Goal: Information Seeking & Learning: Learn about a topic

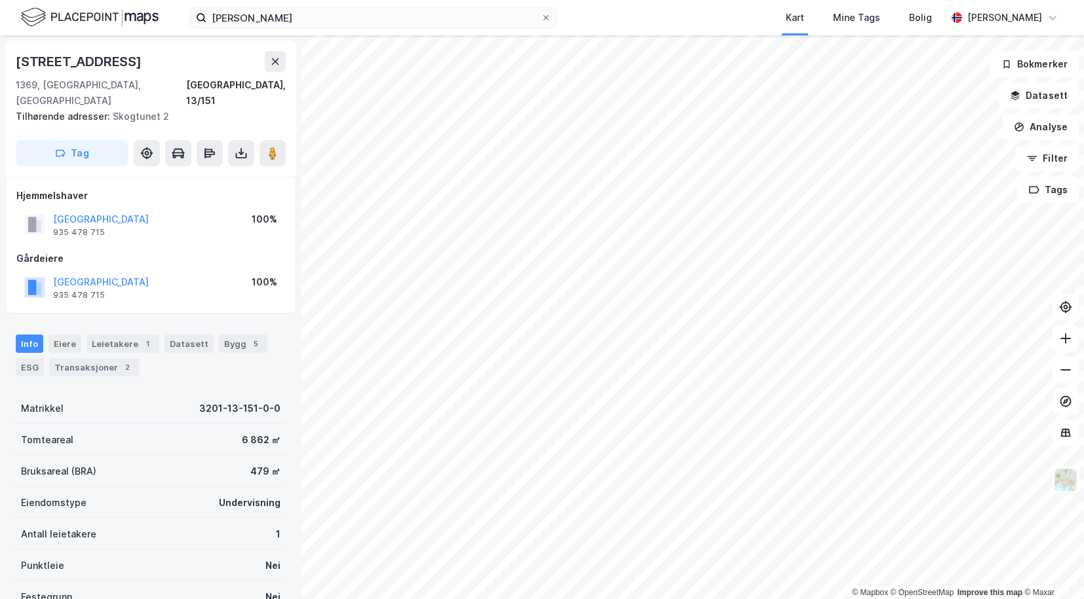
scroll to position [2, 0]
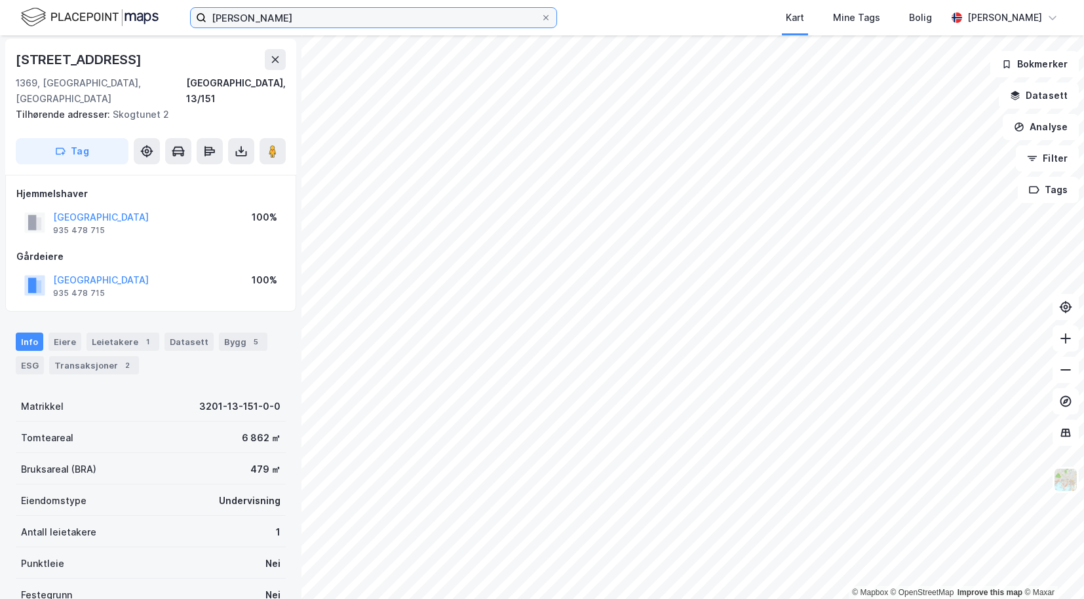
click at [311, 15] on input "[PERSON_NAME]" at bounding box center [373, 18] width 334 height 20
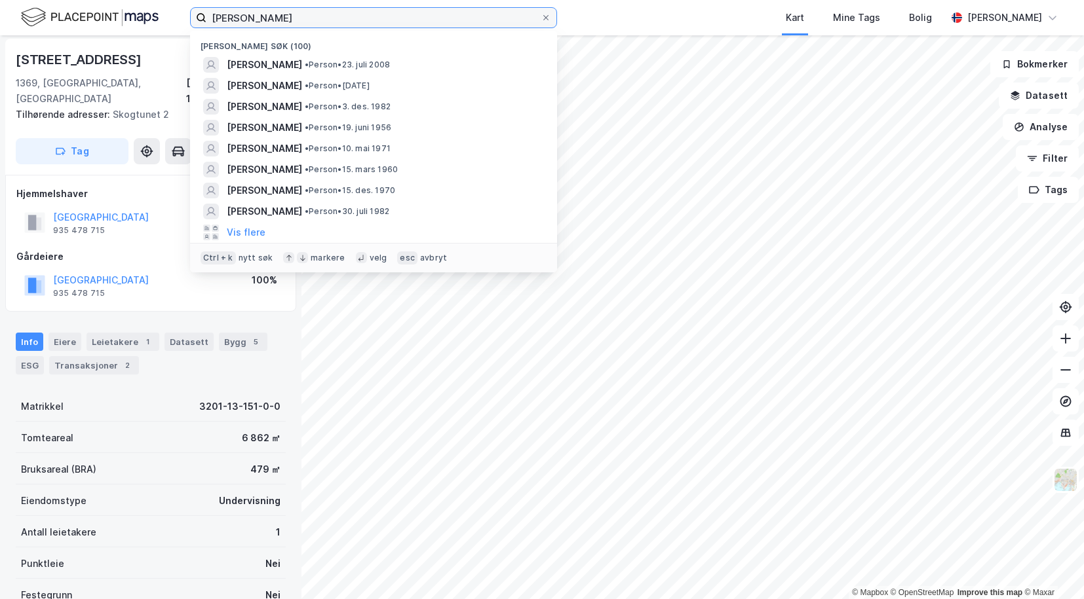
click at [311, 15] on input "[PERSON_NAME]" at bounding box center [373, 18] width 334 height 20
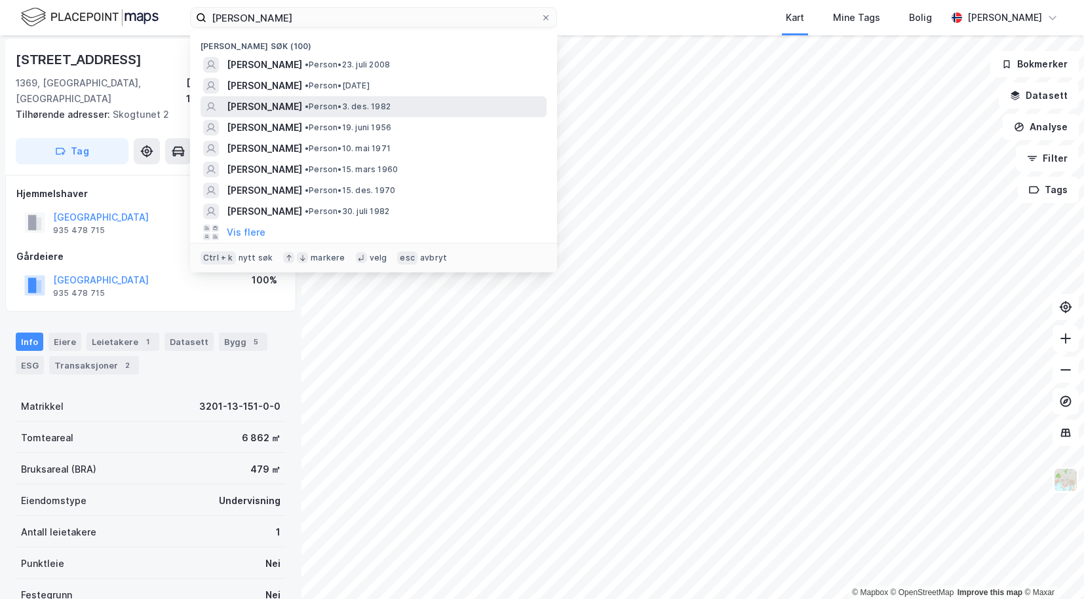
click at [276, 107] on span "[PERSON_NAME]" at bounding box center [264, 107] width 75 height 16
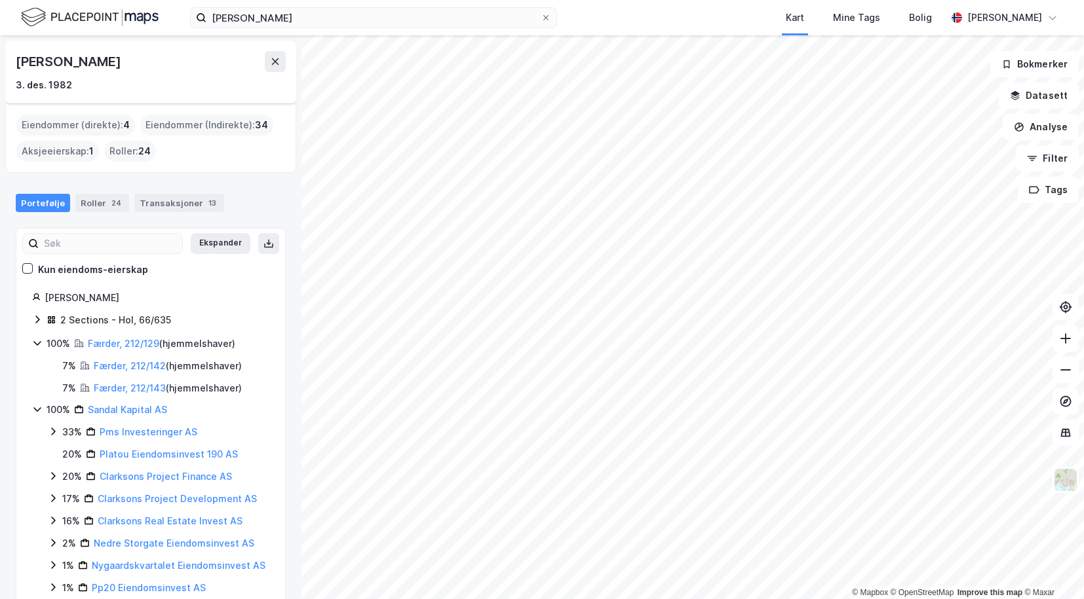
scroll to position [51, 0]
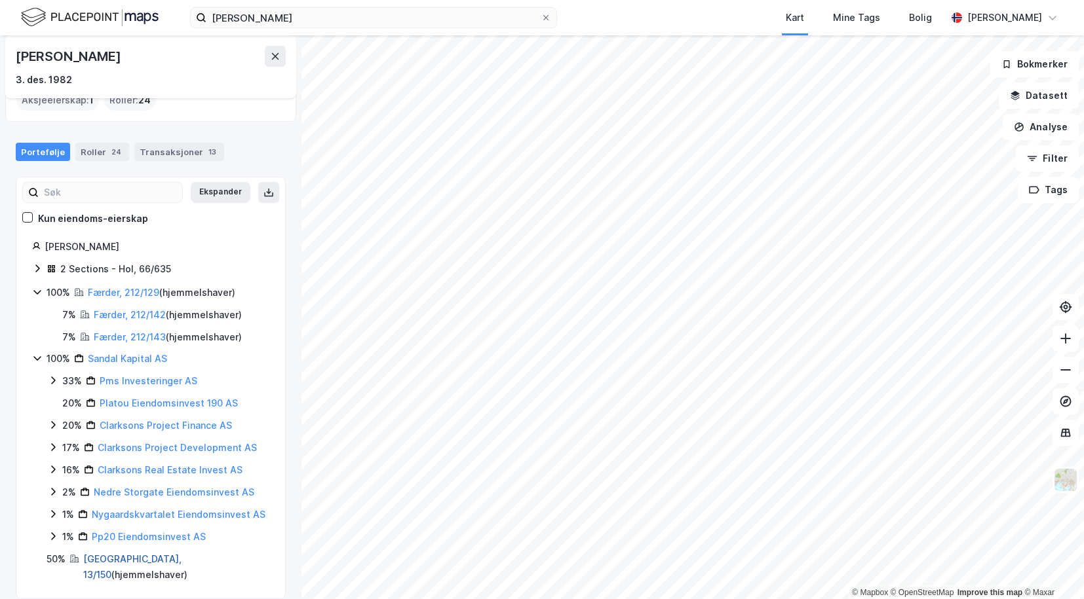
click at [87, 561] on link "[GEOGRAPHIC_DATA], 13/150" at bounding box center [132, 567] width 98 height 27
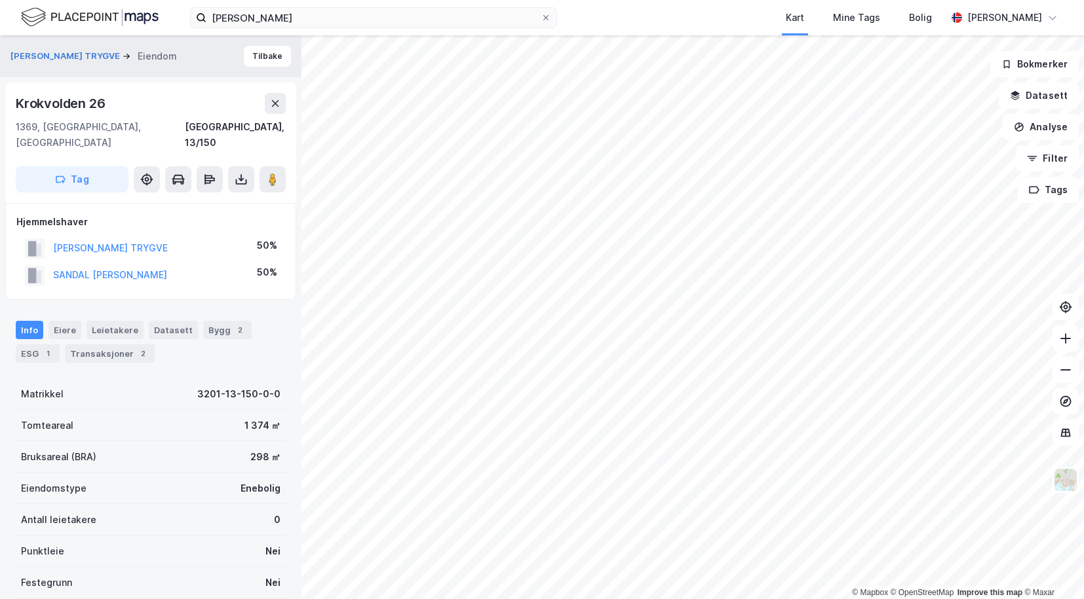
scroll to position [2, 0]
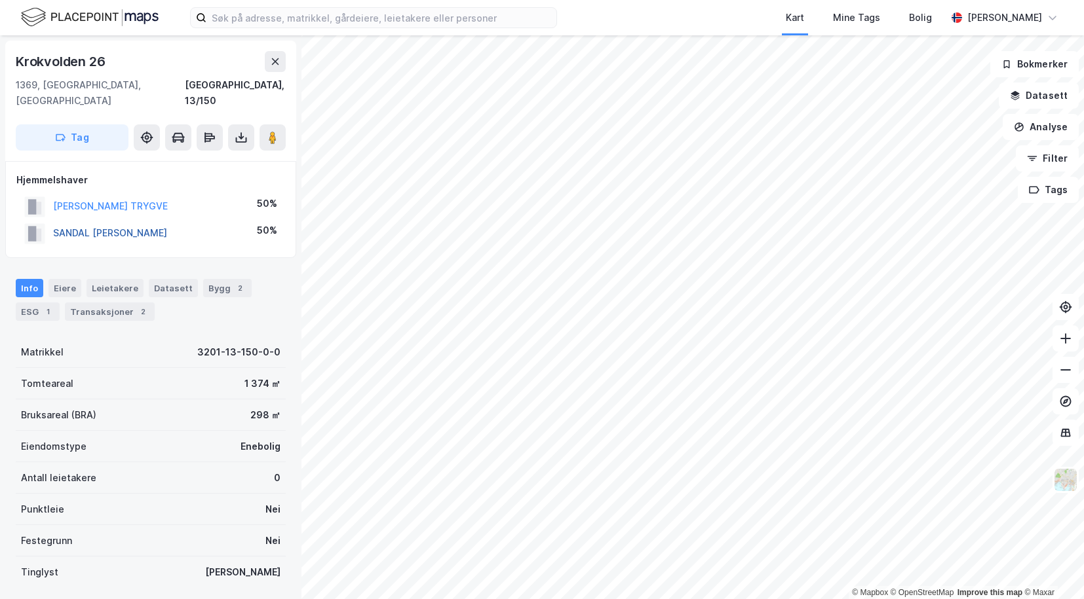
click at [0, 0] on button "SANDAL [PERSON_NAME]" at bounding box center [0, 0] width 0 height 0
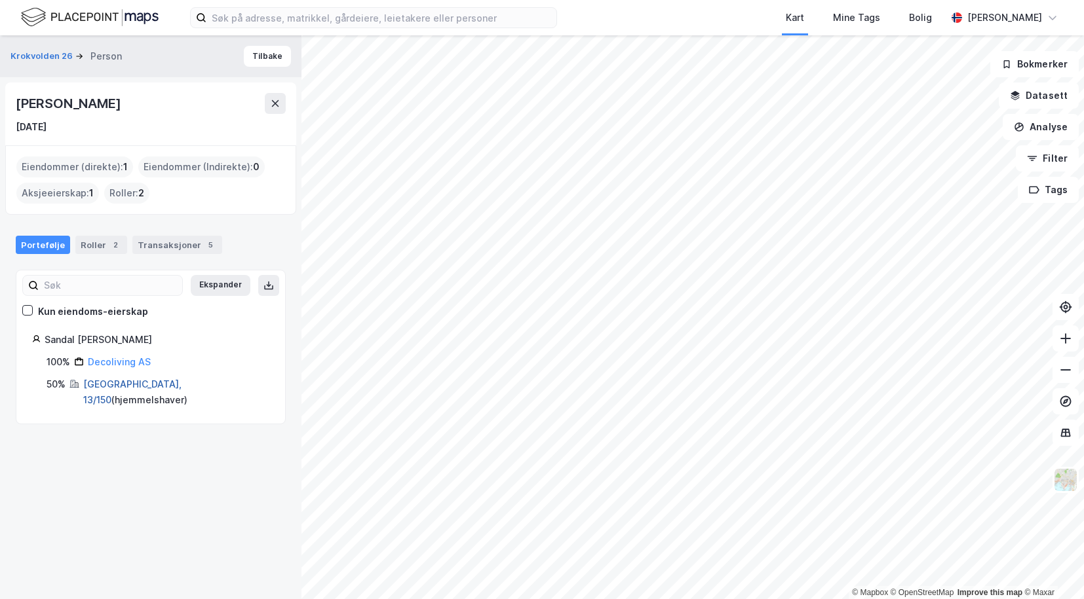
click at [106, 386] on link "[GEOGRAPHIC_DATA], 13/150" at bounding box center [132, 392] width 98 height 27
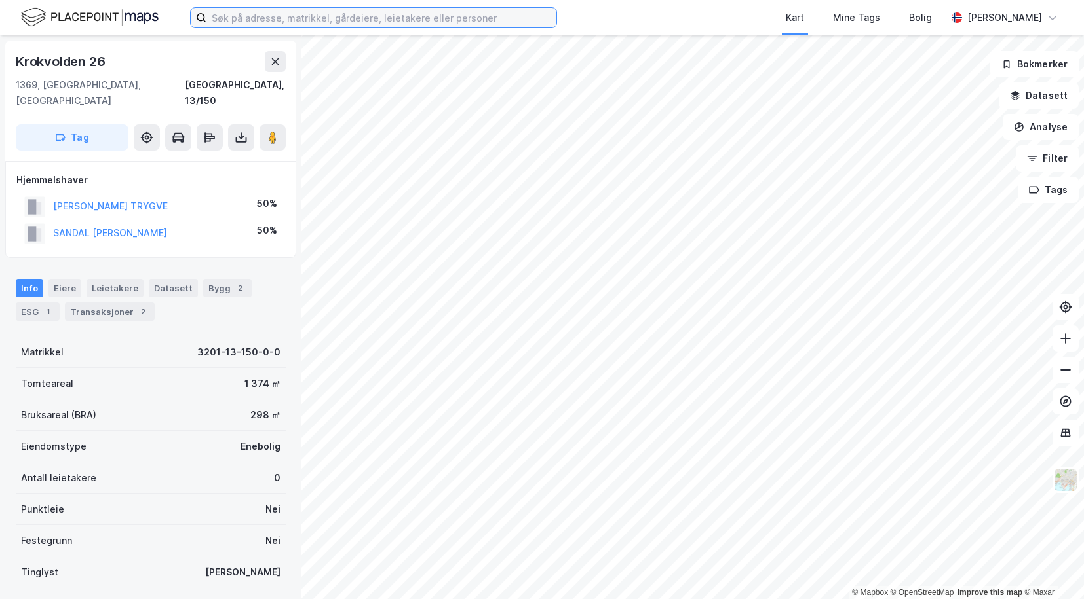
click at [286, 18] on input at bounding box center [381, 18] width 350 height 20
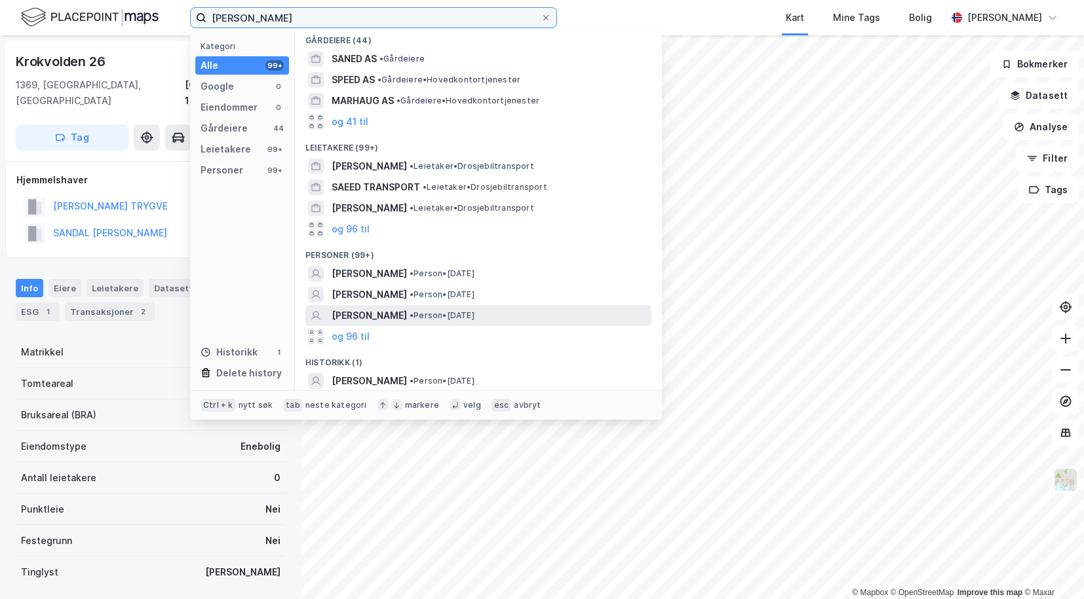
scroll to position [7, 0]
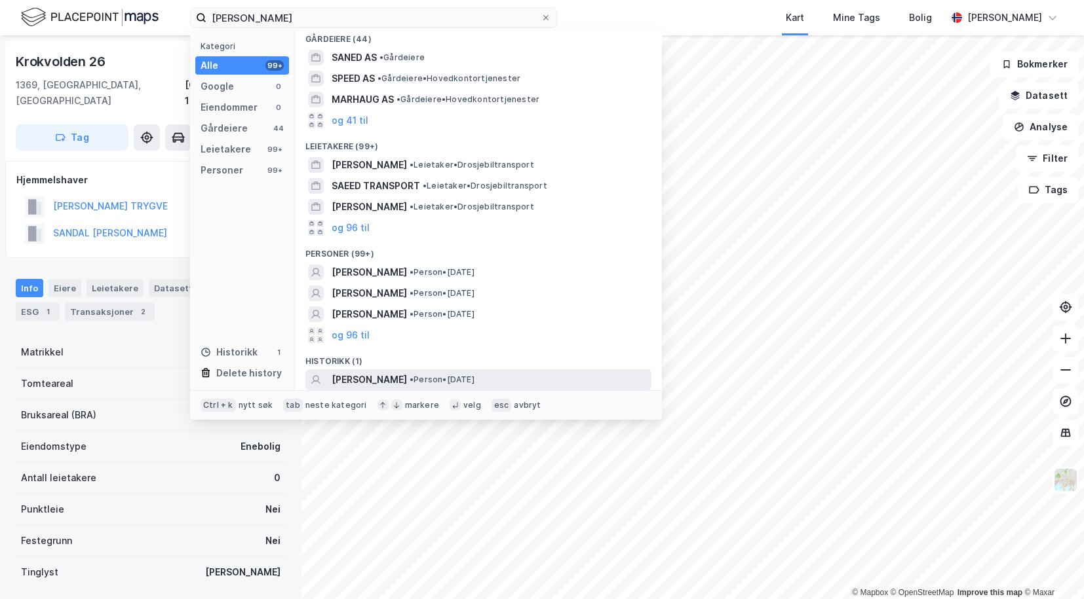
click at [395, 373] on span "[PERSON_NAME]" at bounding box center [368, 380] width 75 height 16
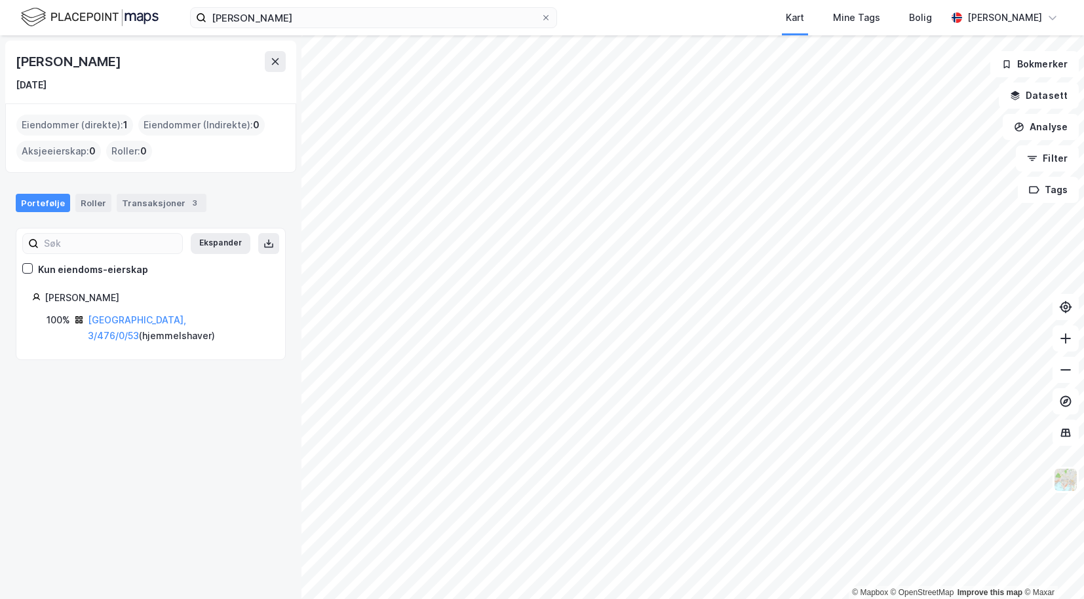
click at [73, 300] on div "Farhang Saeed" at bounding box center [157, 298] width 225 height 16
click at [73, 273] on div "Kun eiendoms-eierskap" at bounding box center [93, 270] width 110 height 16
click at [142, 208] on div "Transaksjoner 3" at bounding box center [162, 203] width 90 height 18
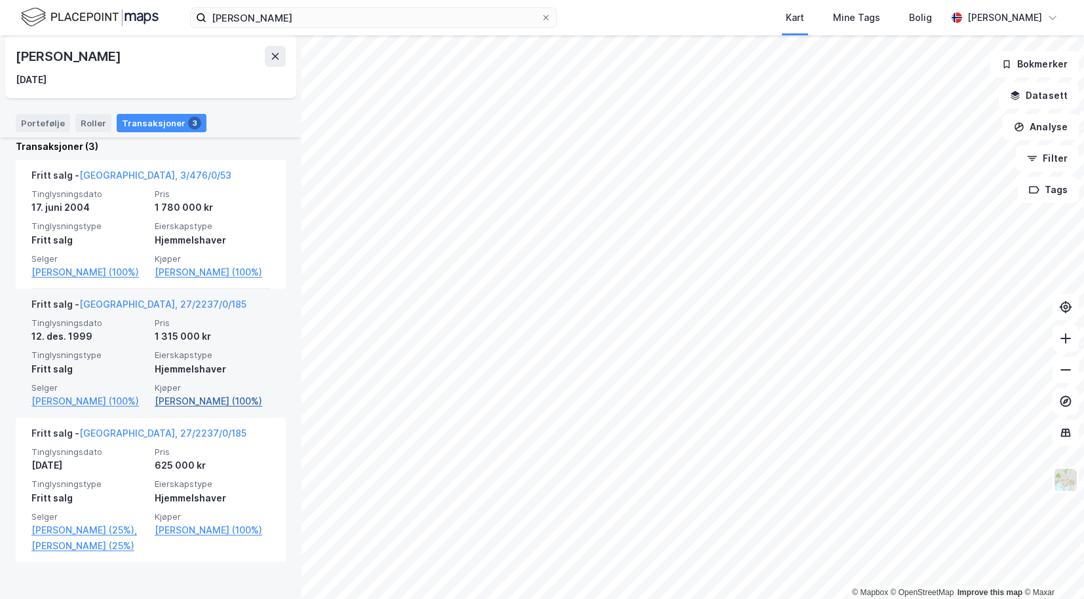
scroll to position [302, 0]
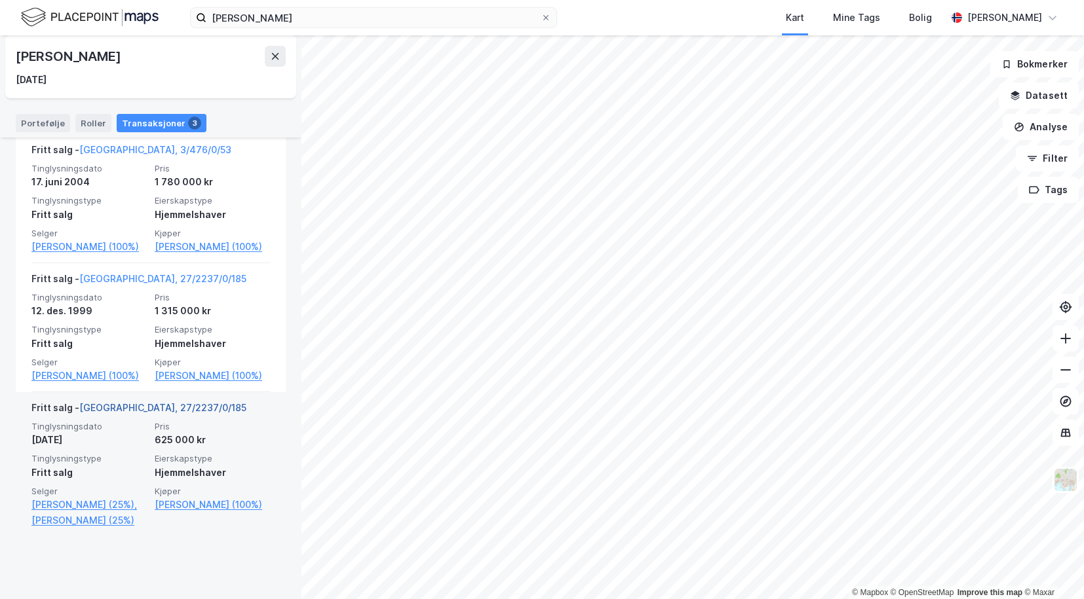
click at [115, 413] on link "Oslo, 27/2237/0/185" at bounding box center [162, 407] width 167 height 11
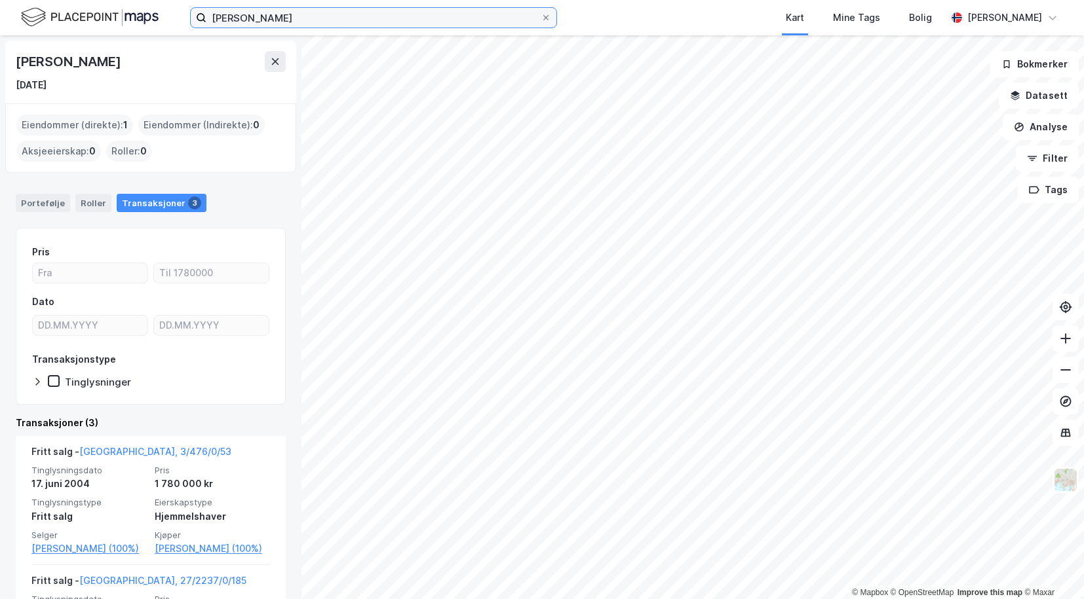
click at [309, 21] on input "saeed farhang" at bounding box center [373, 18] width 334 height 20
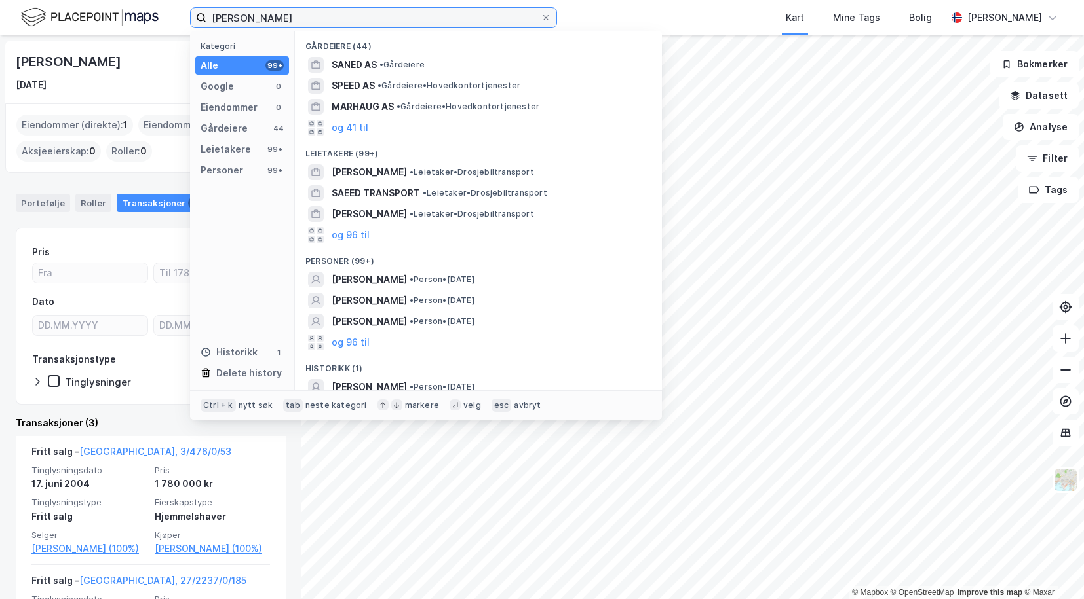
click at [309, 21] on input "saeed farhang" at bounding box center [373, 18] width 334 height 20
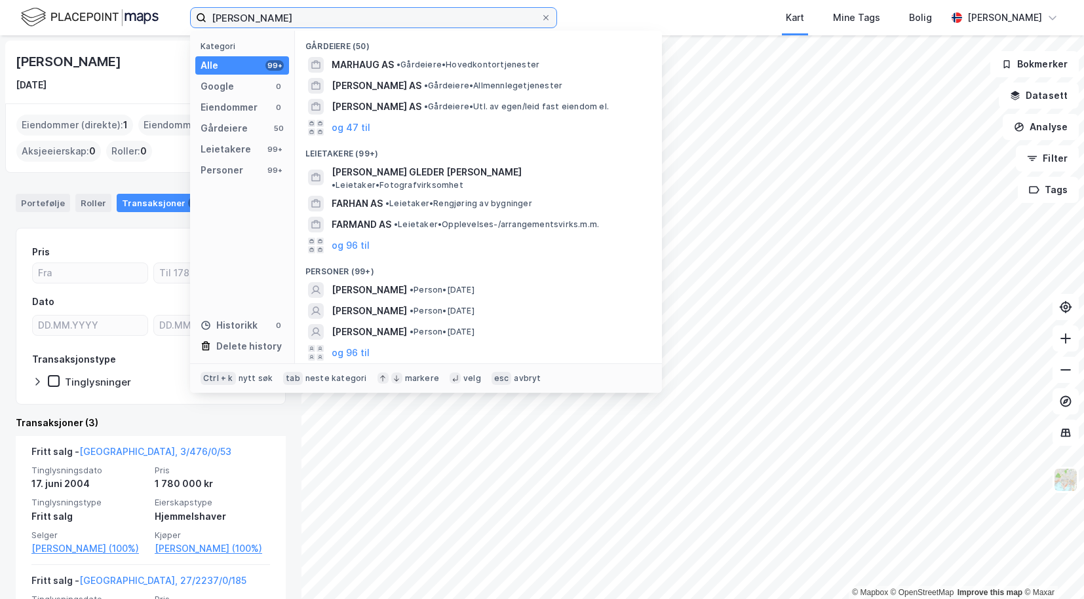
click at [267, 20] on input "anita farhang" at bounding box center [373, 18] width 334 height 20
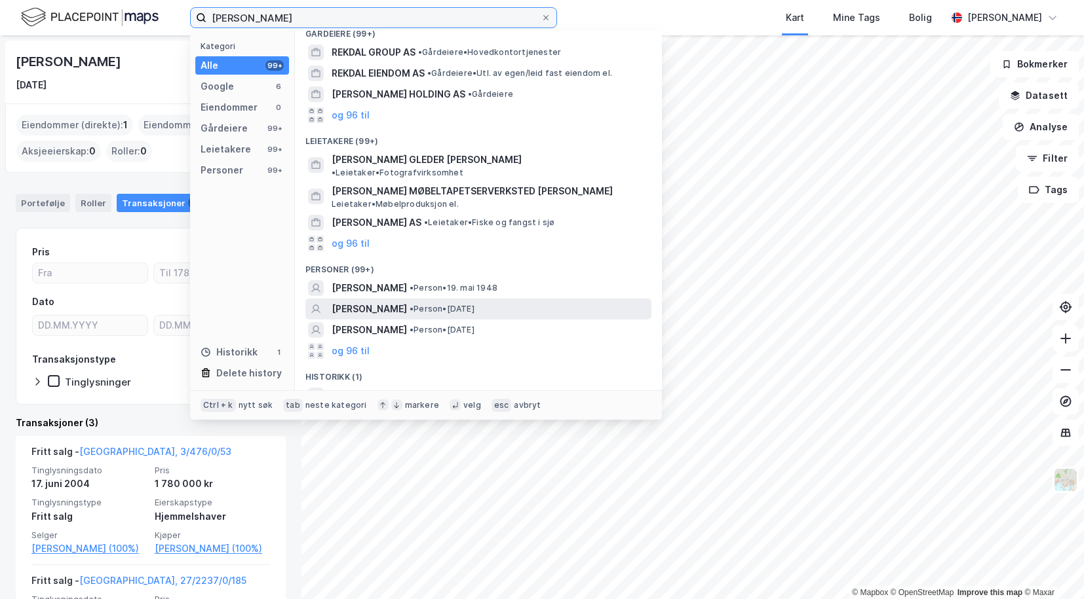
scroll to position [125, 0]
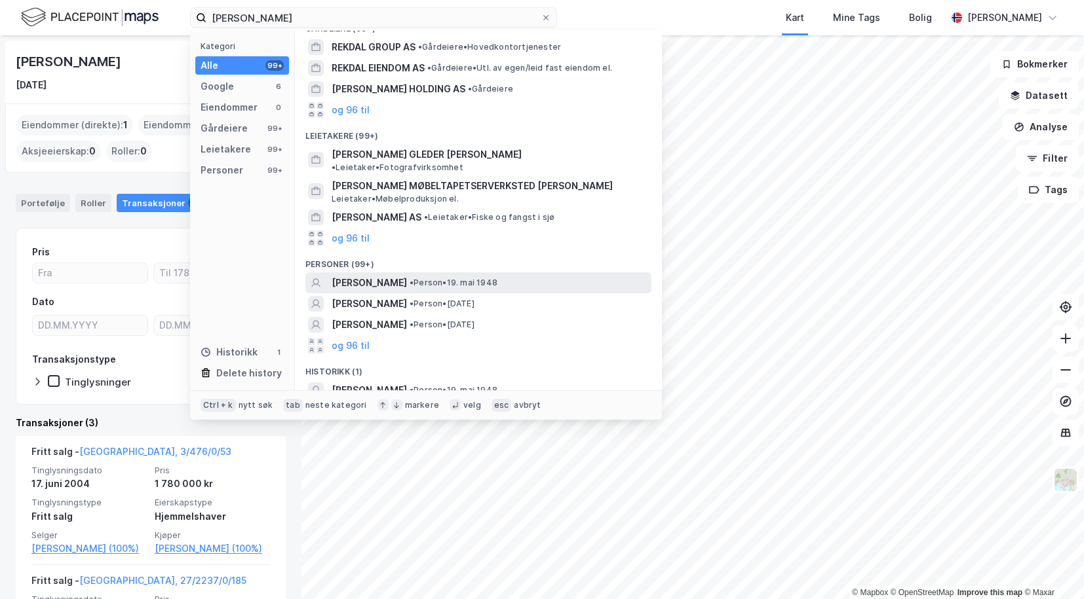
click at [376, 275] on span "ANITA ELISABETH REKDAL" at bounding box center [368, 283] width 75 height 16
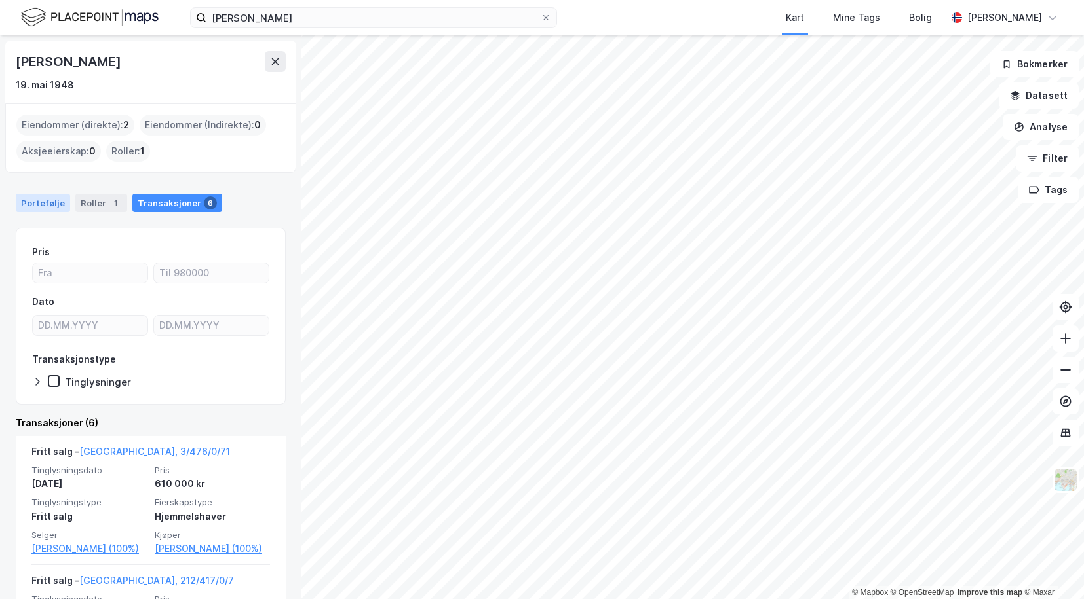
click at [45, 202] on div "Portefølje" at bounding box center [43, 203] width 54 height 18
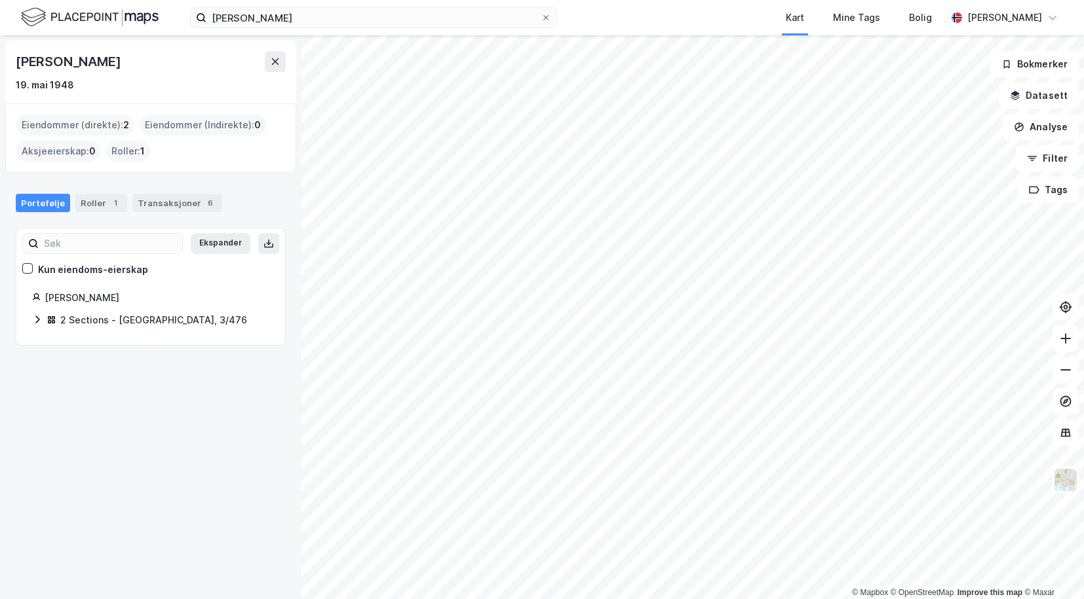
click at [44, 317] on div "2 Sections - Oslo, 3/476" at bounding box center [150, 320] width 237 height 17
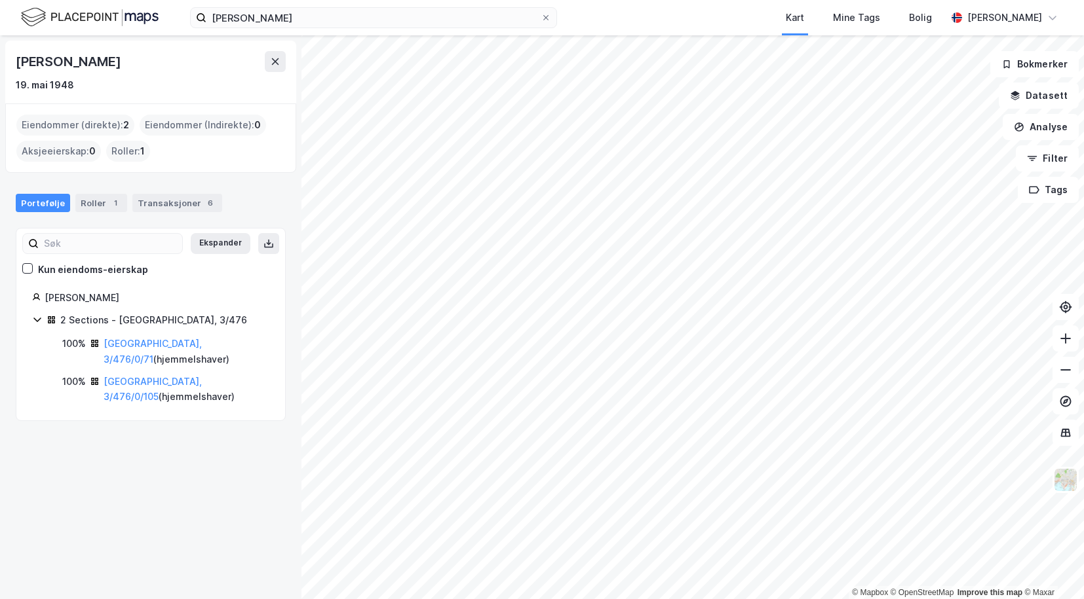
click at [267, 30] on div "anita elisabeth rekdal Kart Mine Tags Bolig Pål Sandal" at bounding box center [542, 17] width 1084 height 35
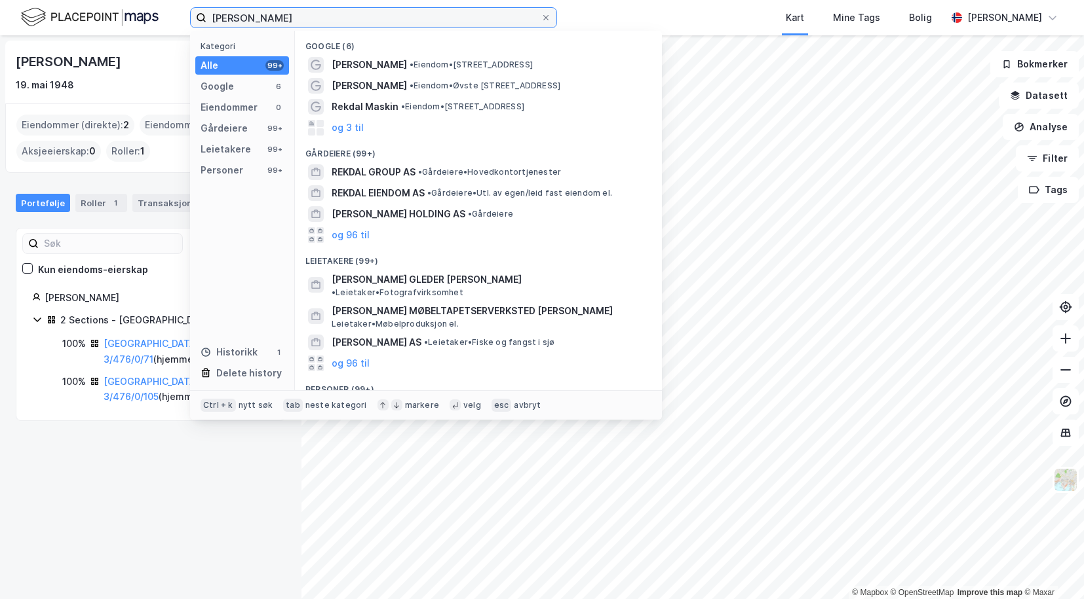
click at [267, 17] on input "anita elisabeth rekdal" at bounding box center [373, 18] width 334 height 20
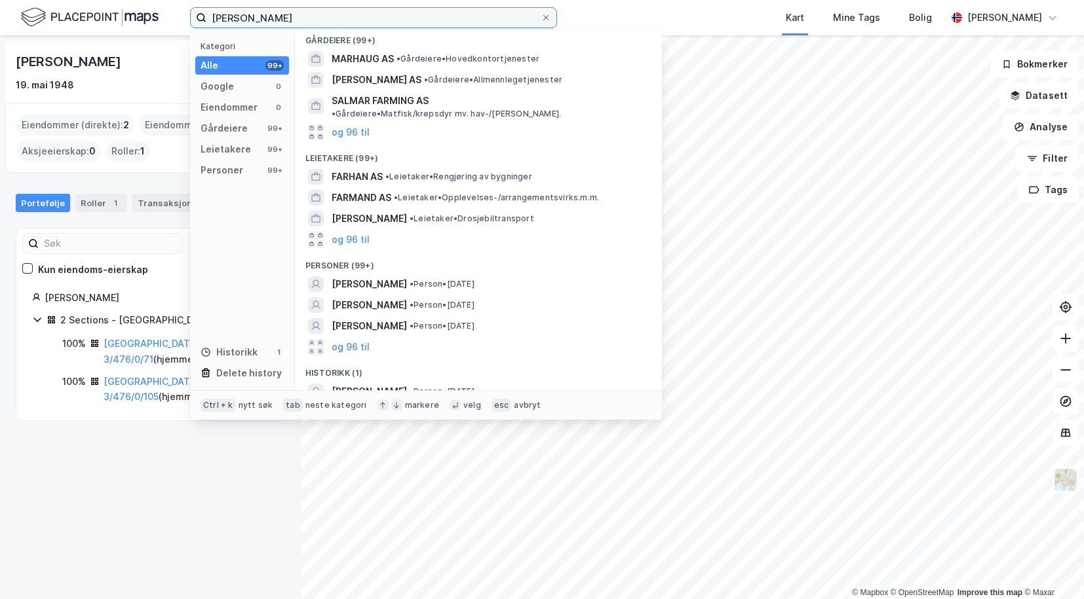
scroll to position [7, 0]
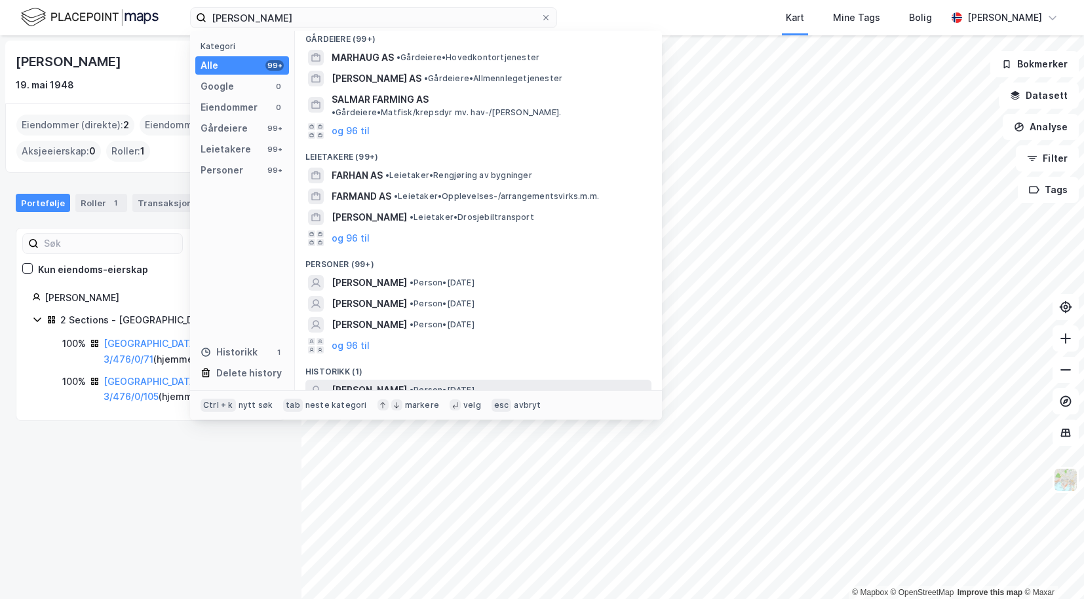
click at [388, 383] on span "THOMAS SASSAN FARHANG" at bounding box center [368, 391] width 75 height 16
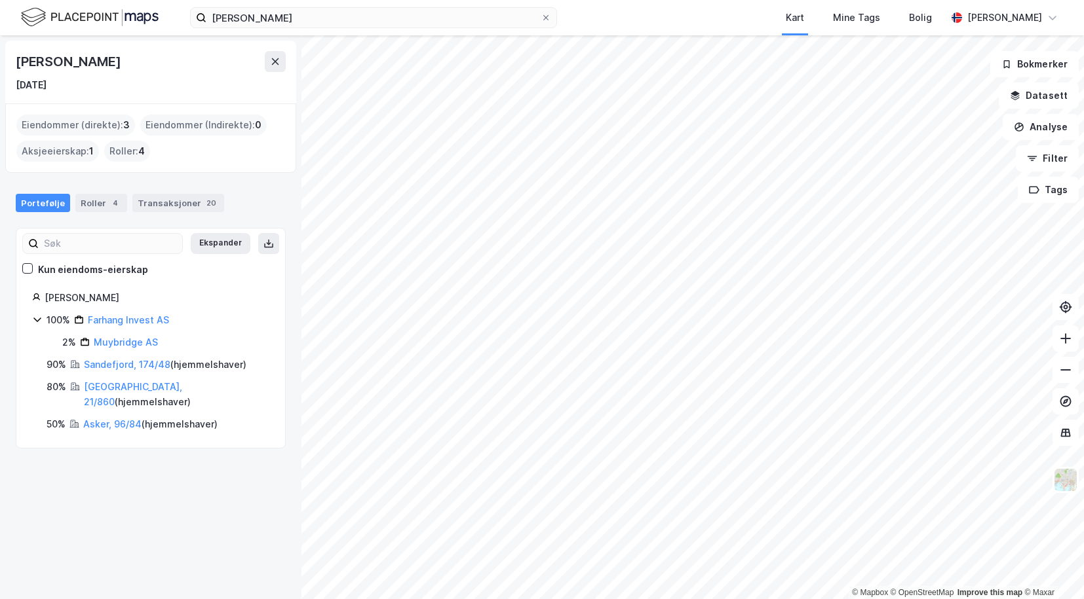
click at [40, 322] on icon at bounding box center [37, 319] width 10 height 10
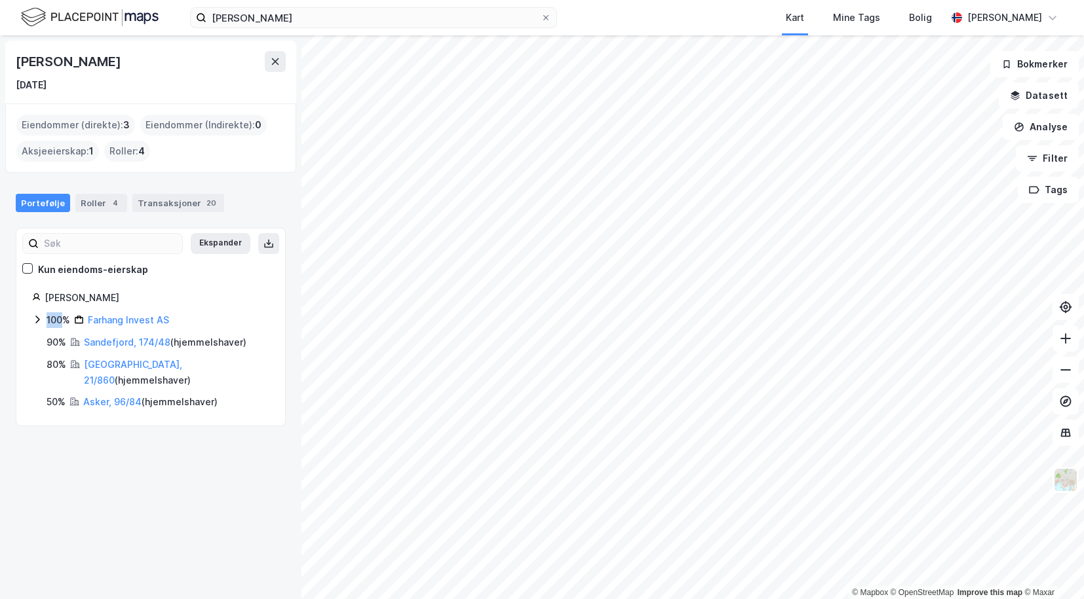
click at [39, 320] on icon at bounding box center [37, 319] width 10 height 10
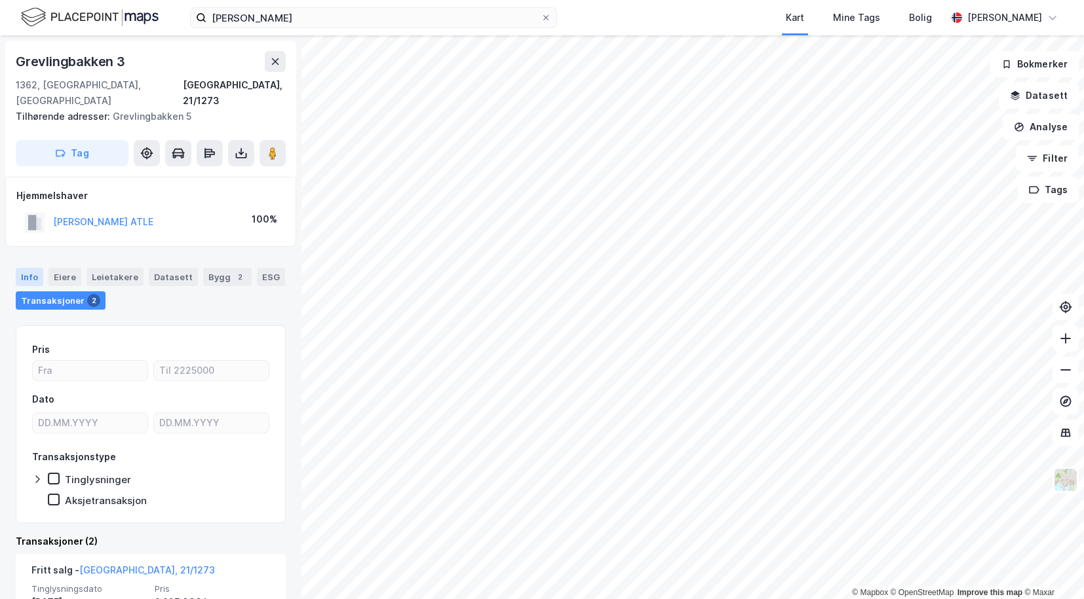
click at [32, 268] on div "Info" at bounding box center [30, 277] width 28 height 18
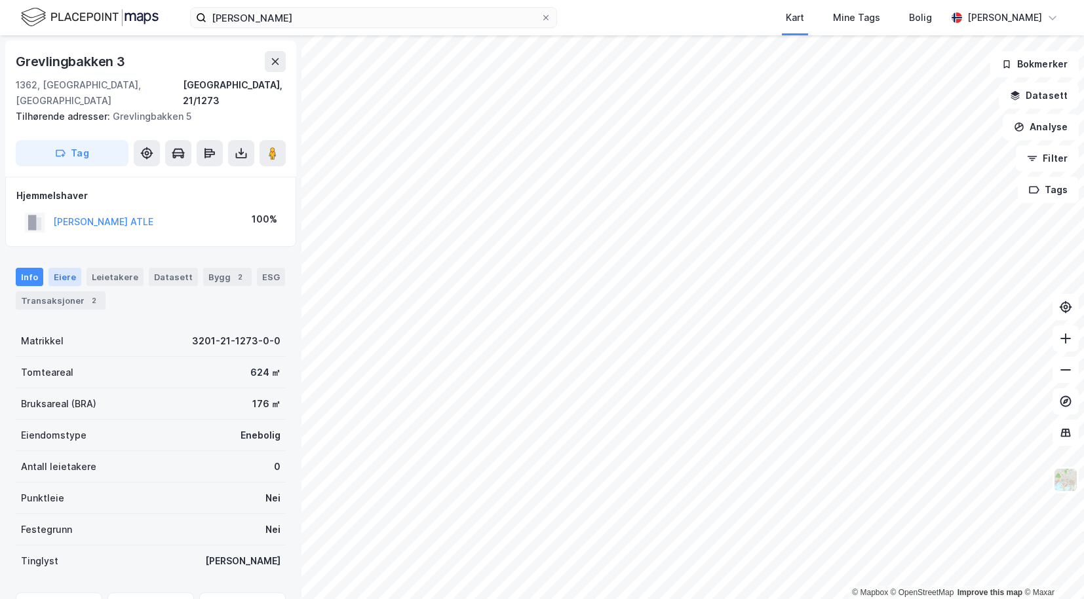
click at [60, 268] on div "Eiere" at bounding box center [64, 277] width 33 height 18
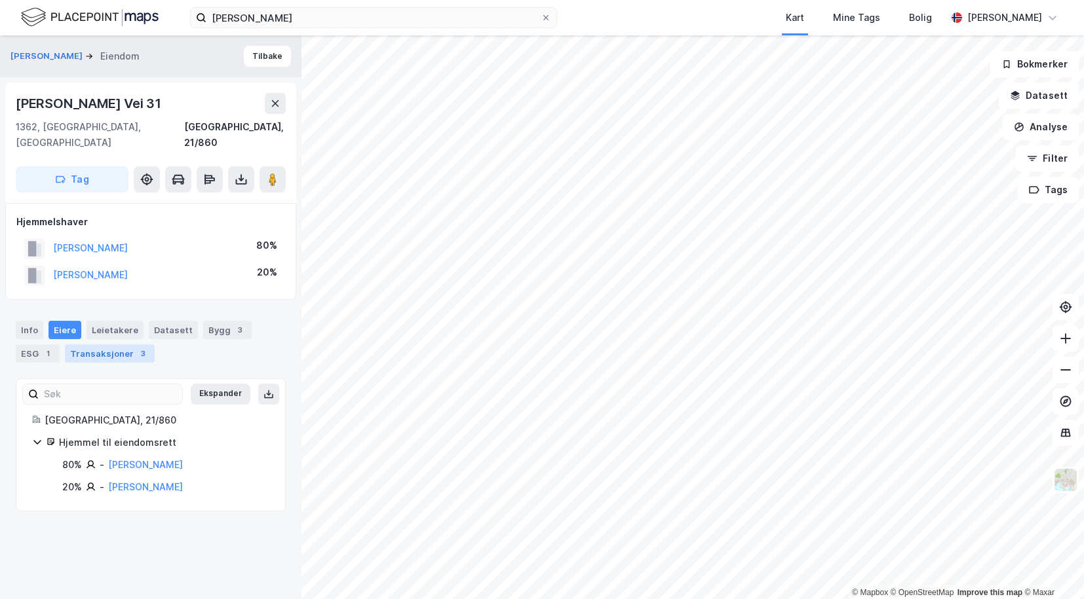
click at [94, 347] on div "Transaksjoner 3" at bounding box center [110, 354] width 90 height 18
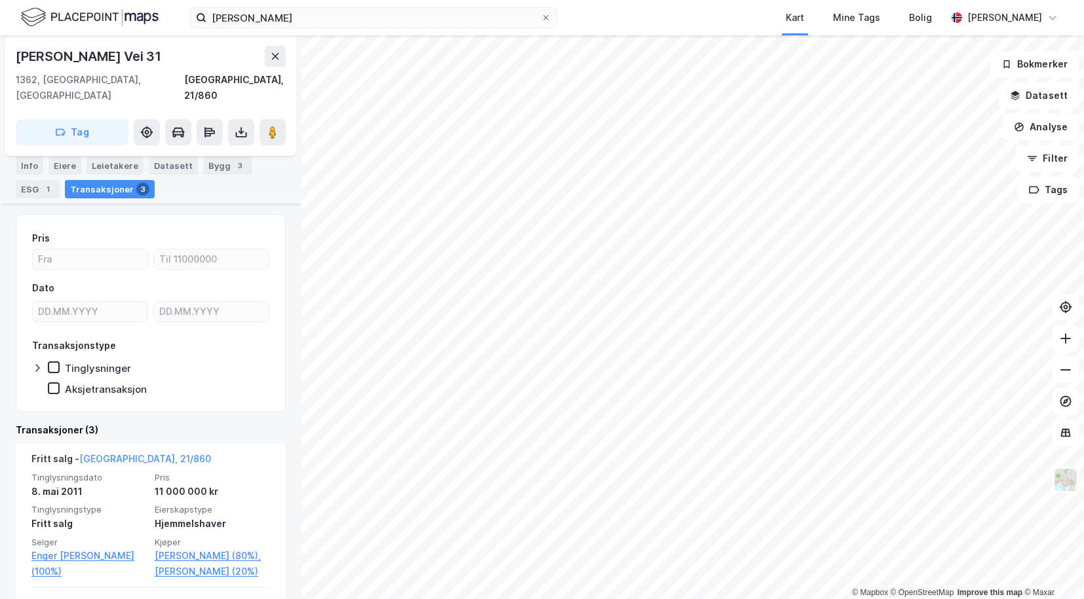
scroll to position [197, 0]
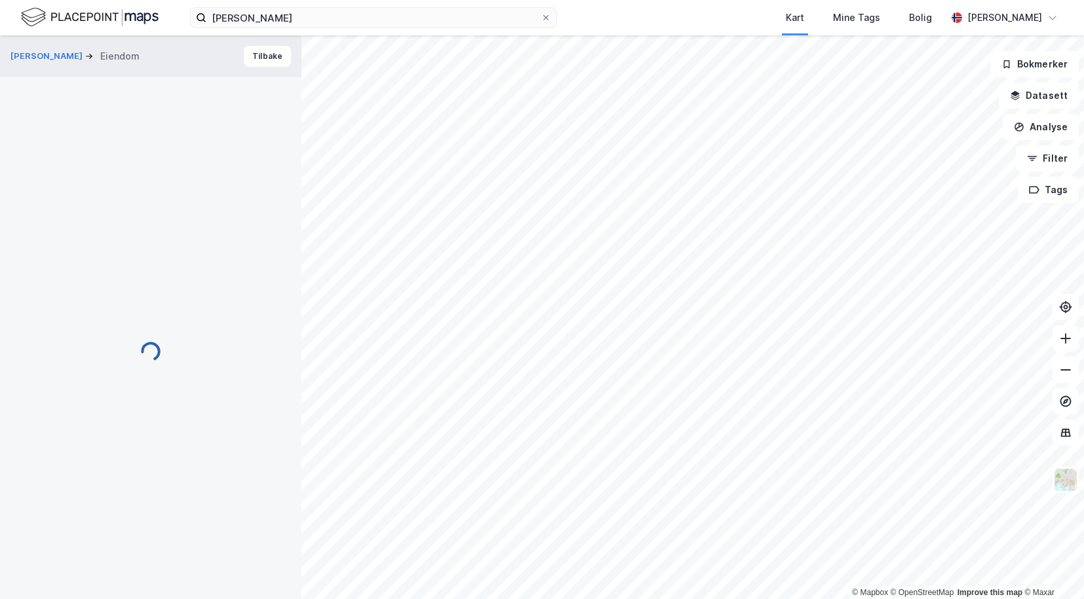
scroll to position [9, 0]
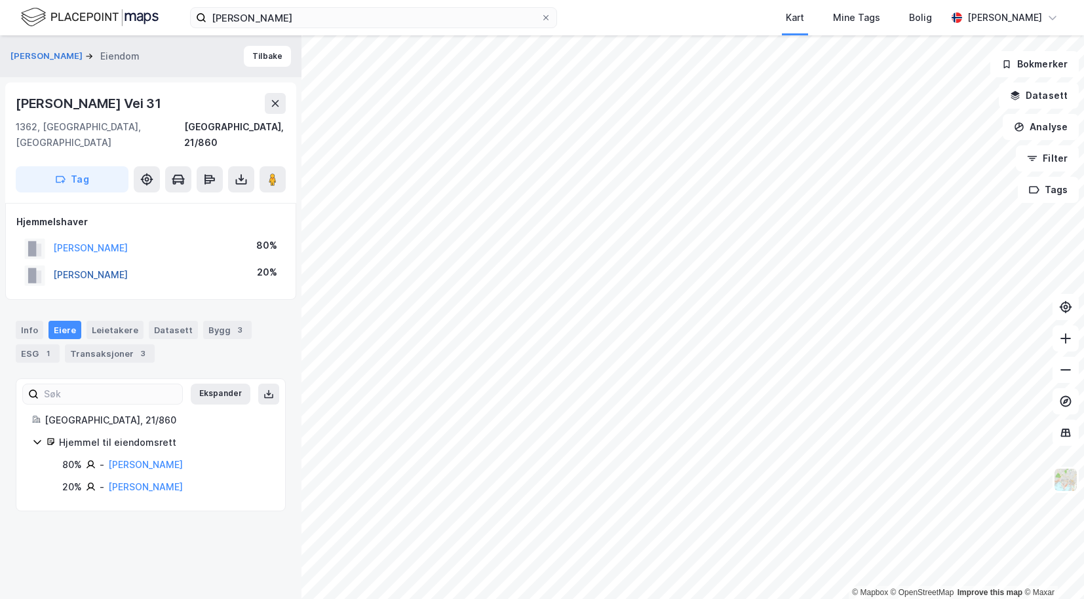
click at [0, 0] on button "BERGSAGEL THERESE" at bounding box center [0, 0] width 0 height 0
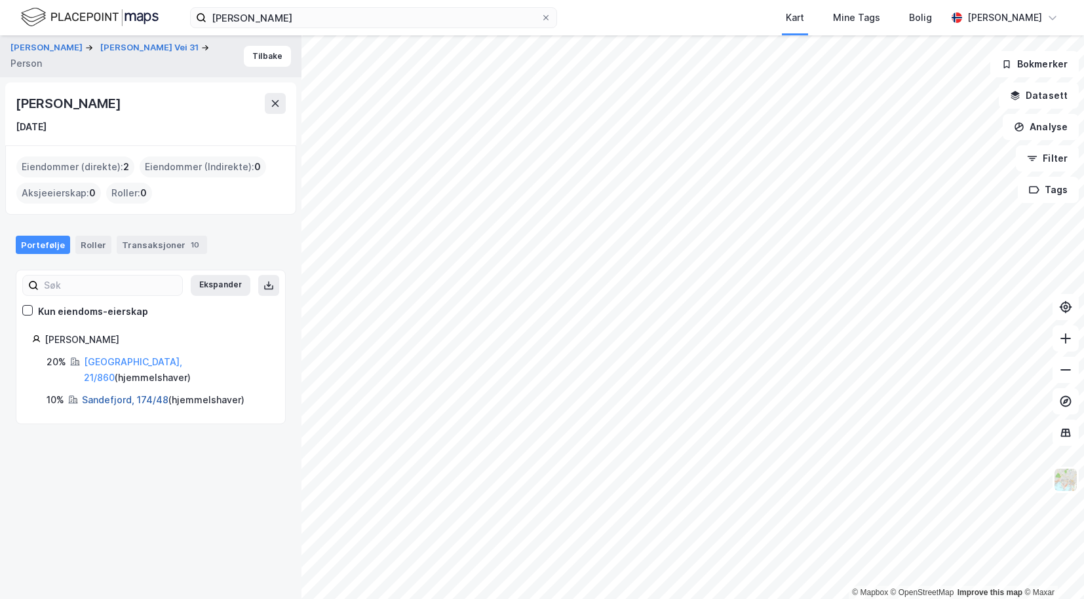
click at [102, 394] on link "Sandefjord, 174/48" at bounding box center [125, 399] width 86 height 11
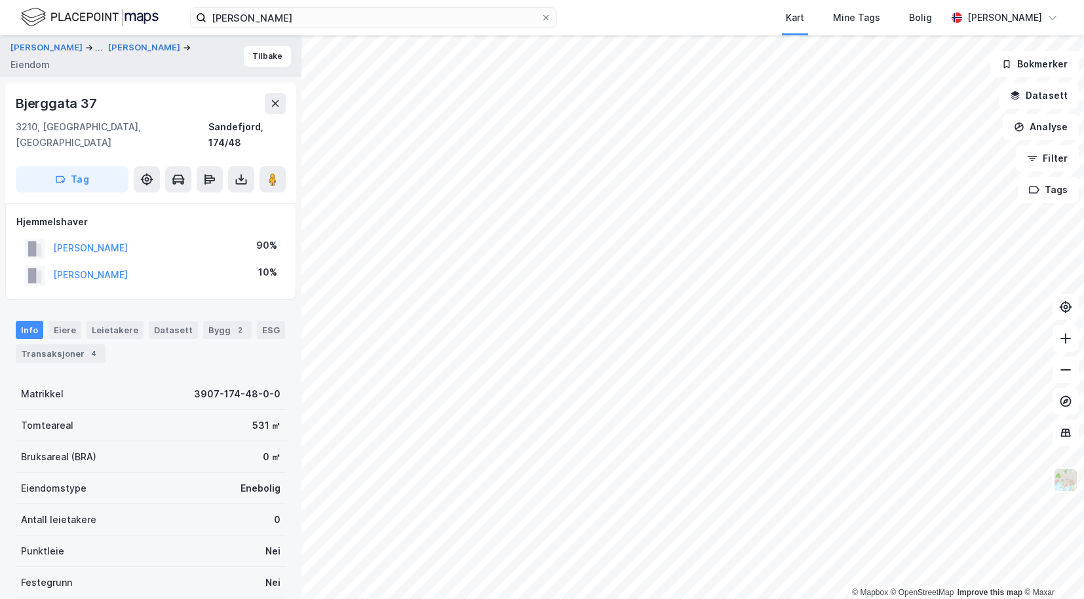
scroll to position [9, 0]
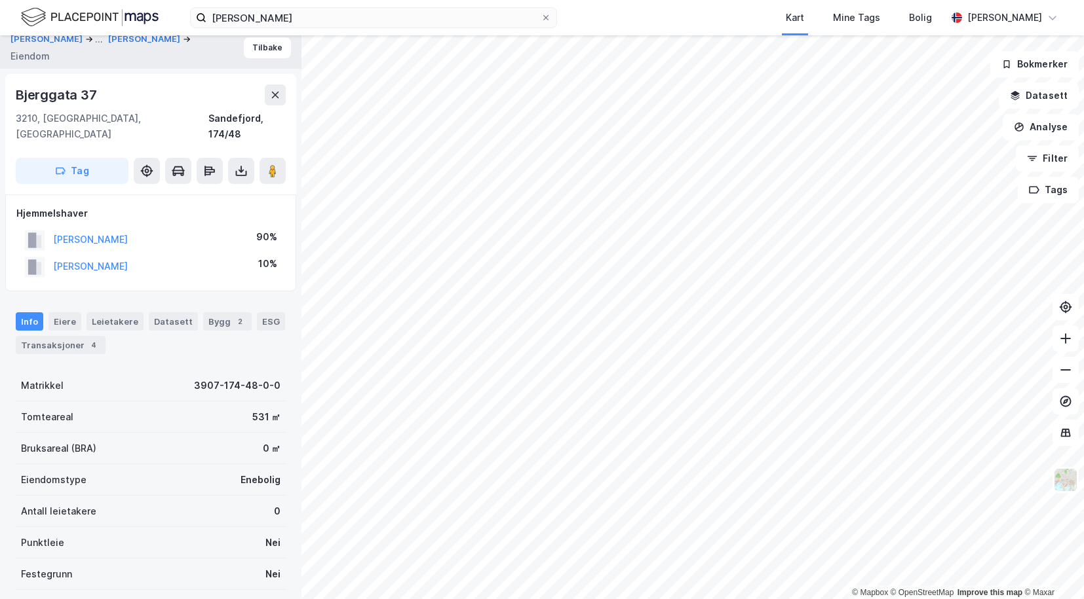
click at [406, 599] on html "thomas sassan farhang Kart Mine Tags Bolig Pål Sandal © Mapbox © OpenStreetMap …" at bounding box center [542, 299] width 1084 height 599
click at [468, 599] on html "thomas sassan farhang Kart Mine Tags Bolig Pål Sandal © Mapbox © OpenStreetMap …" at bounding box center [542, 299] width 1084 height 599
click at [564, 599] on html "thomas sassan farhang Kart Mine Tags Bolig Pål Sandal © Mapbox © OpenStreetMap …" at bounding box center [542, 299] width 1084 height 599
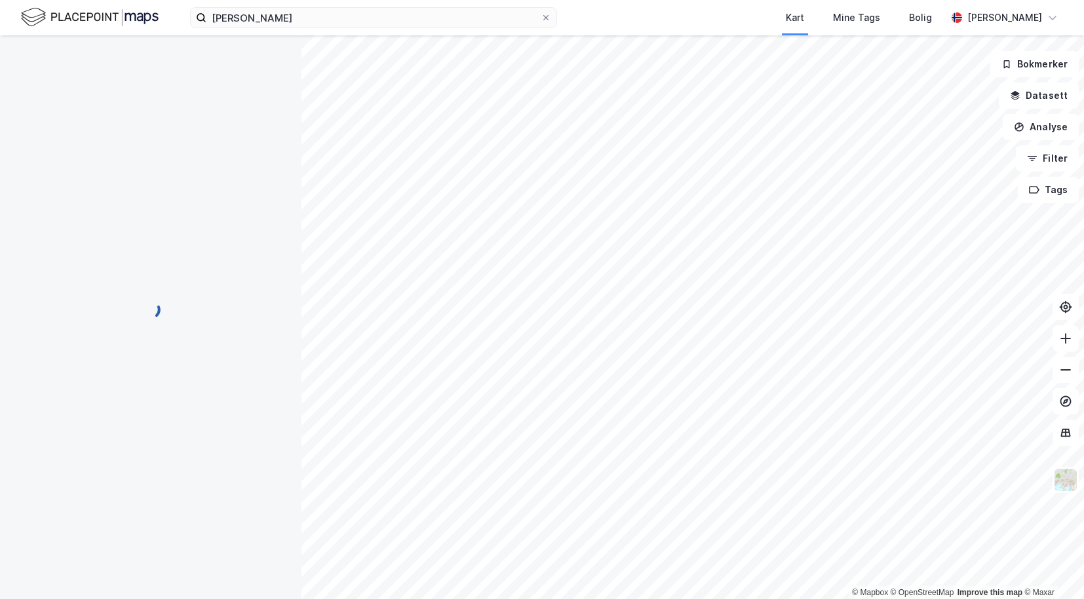
scroll to position [9, 0]
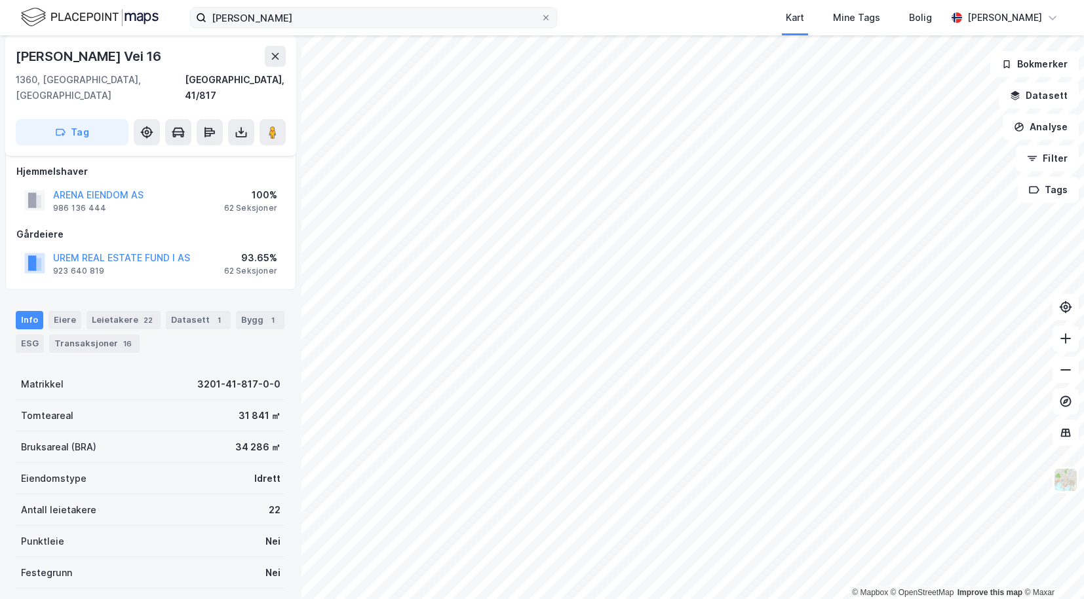
click at [325, 28] on label "thomas sassan farhang" at bounding box center [373, 17] width 367 height 21
click at [325, 28] on input "thomas sassan farhang" at bounding box center [373, 18] width 334 height 20
click at [325, 28] on label "thomas sassan farhang" at bounding box center [373, 17] width 367 height 21
click at [325, 28] on input "thomas sassan farhang" at bounding box center [373, 18] width 334 height 20
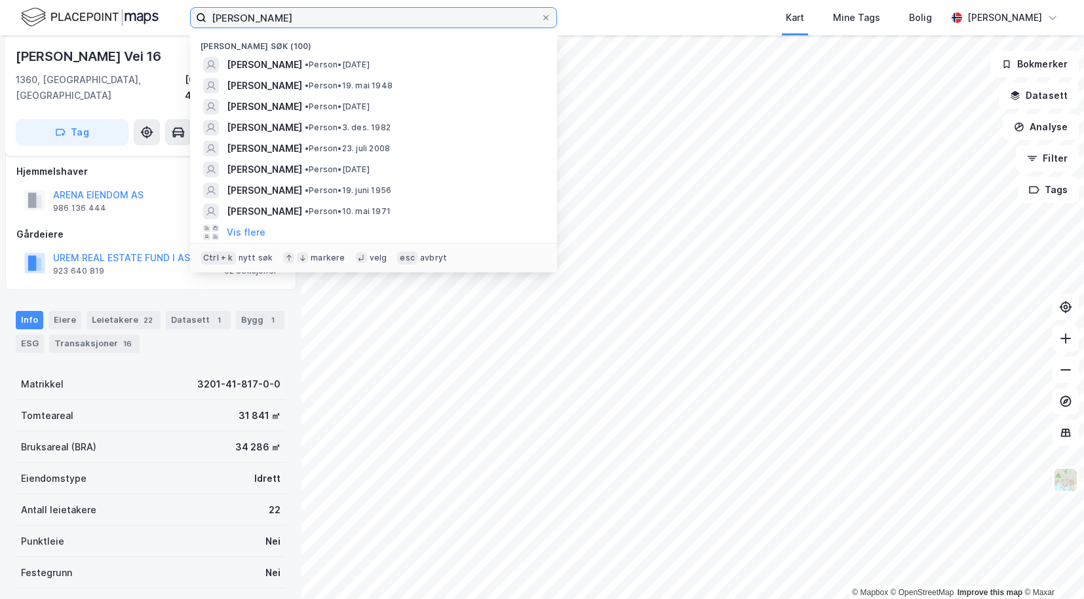
click at [310, 16] on input "thomas sassan farhang" at bounding box center [373, 18] width 334 height 20
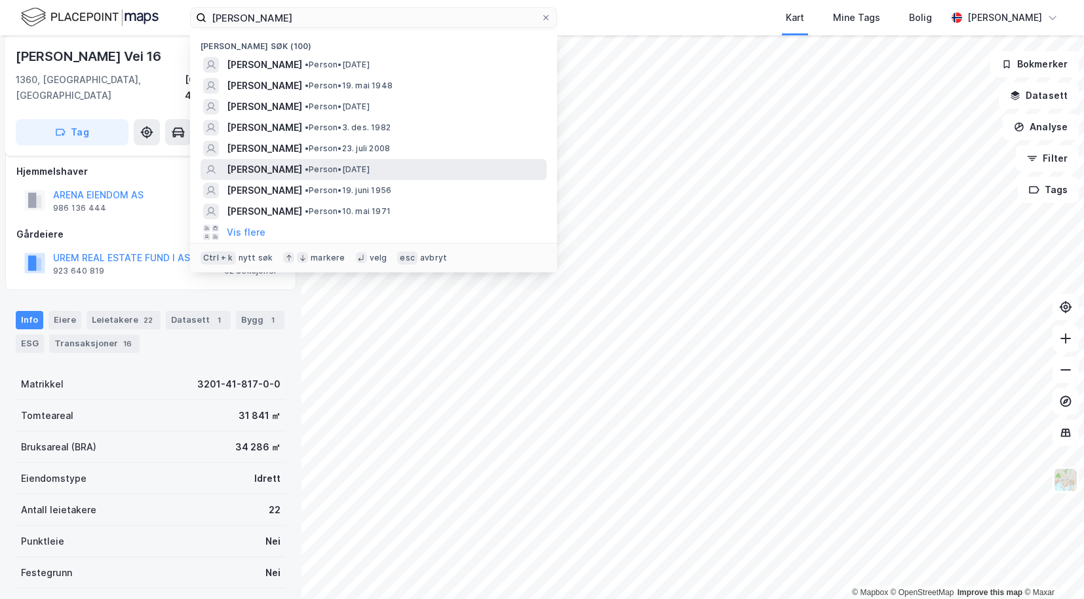
click at [248, 172] on span "[PERSON_NAME]" at bounding box center [264, 170] width 75 height 16
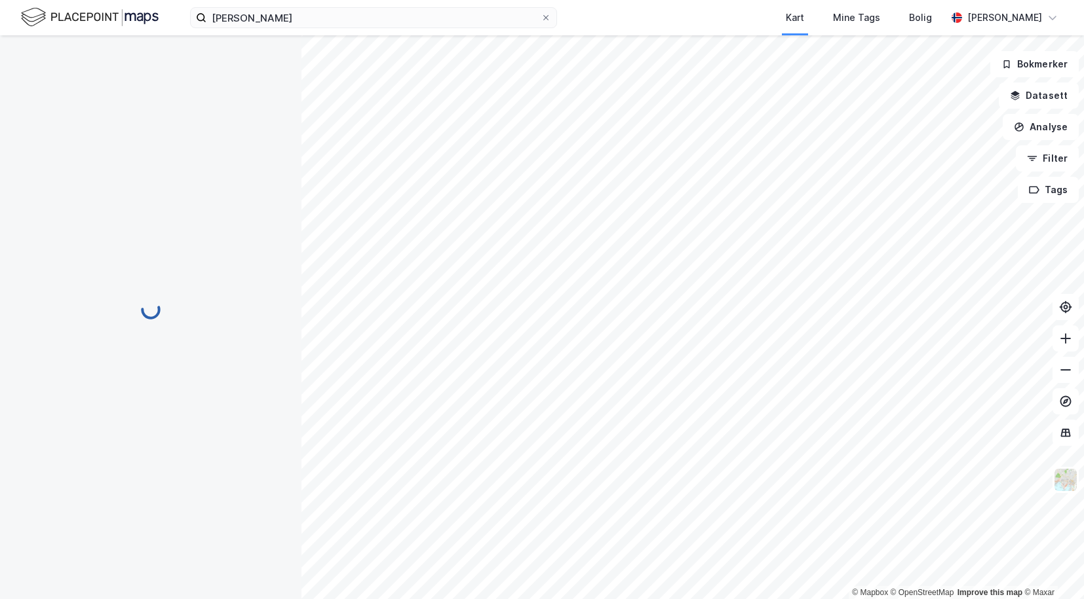
scroll to position [9, 0]
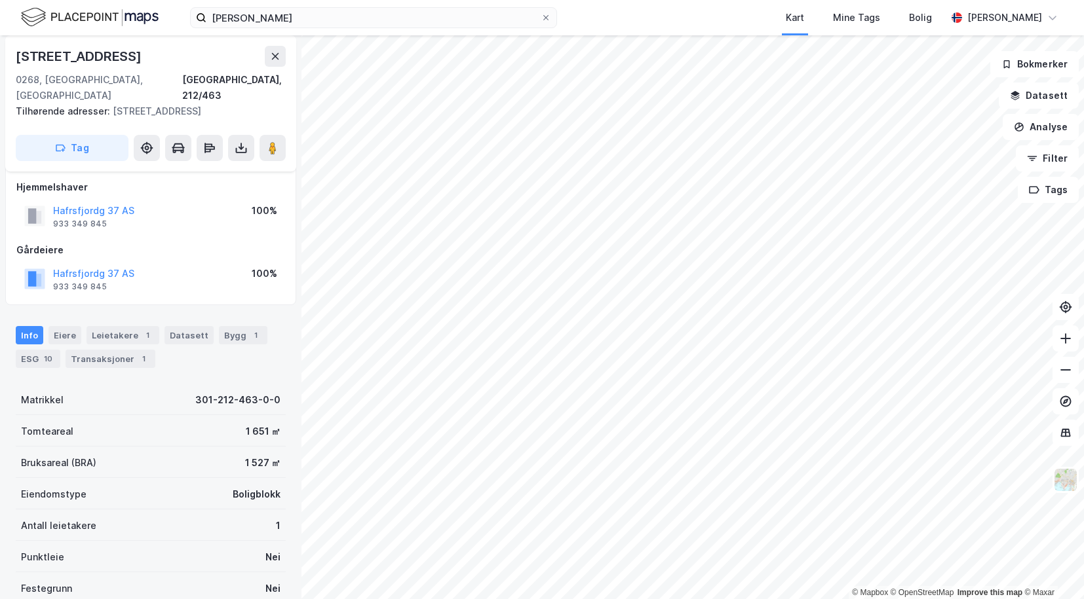
scroll to position [9, 0]
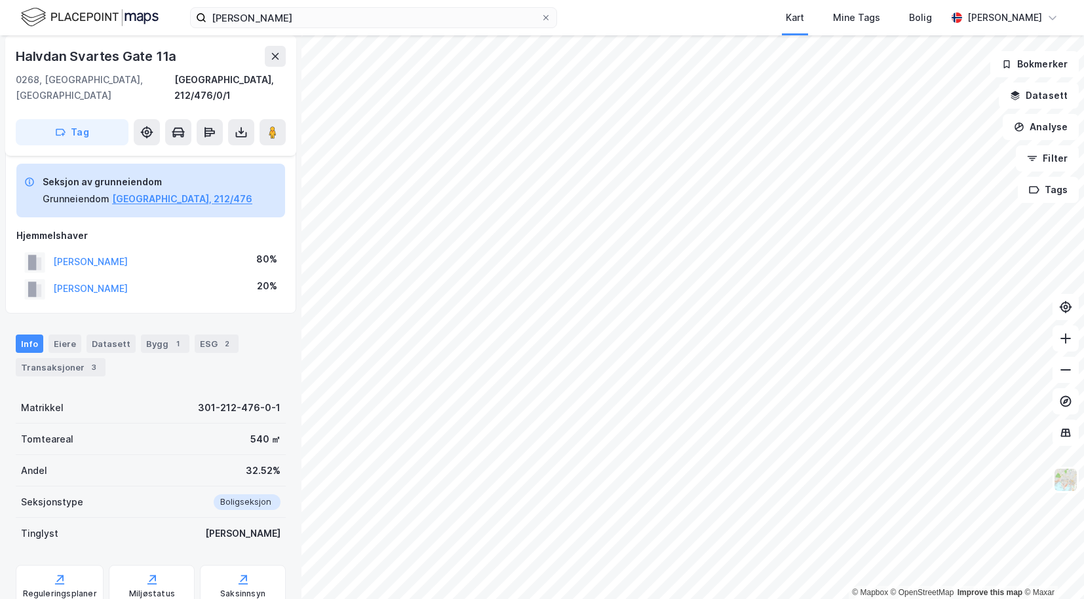
scroll to position [9, 0]
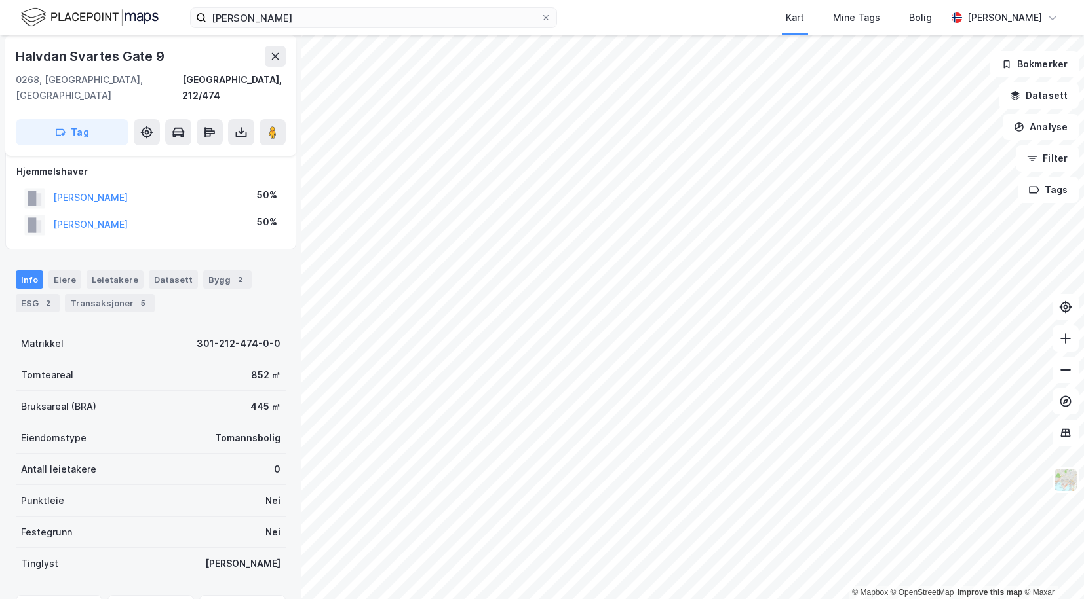
scroll to position [9, 0]
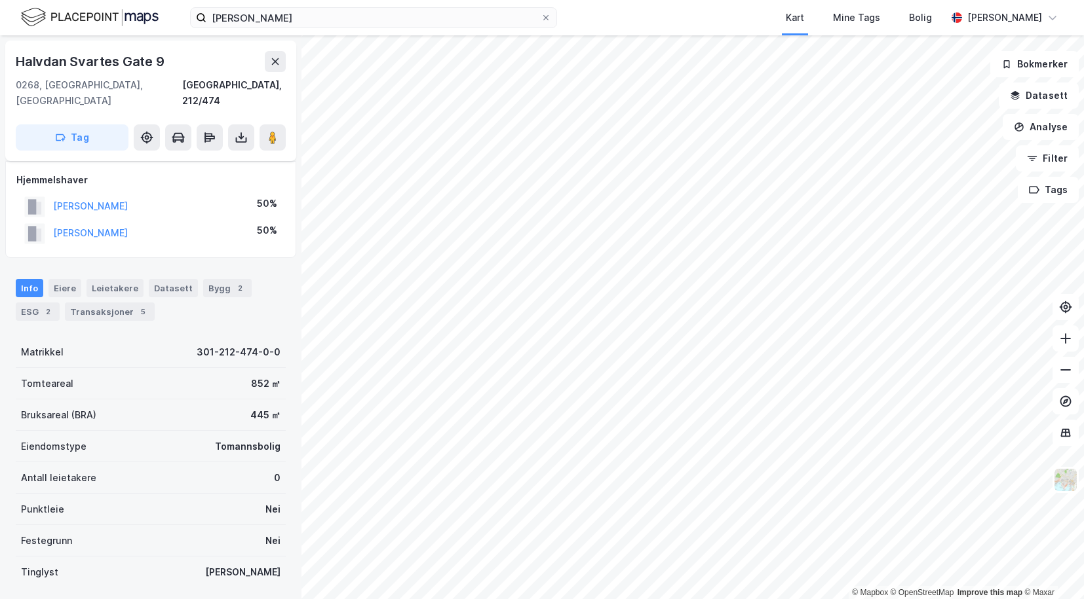
scroll to position [9, 0]
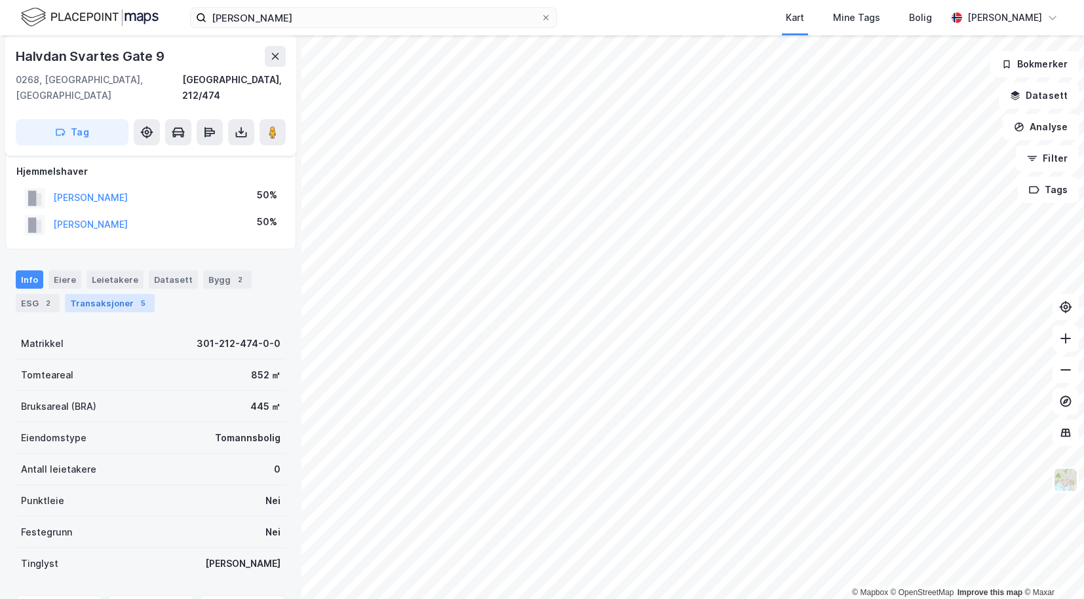
click at [100, 294] on div "Transaksjoner 5" at bounding box center [110, 303] width 90 height 18
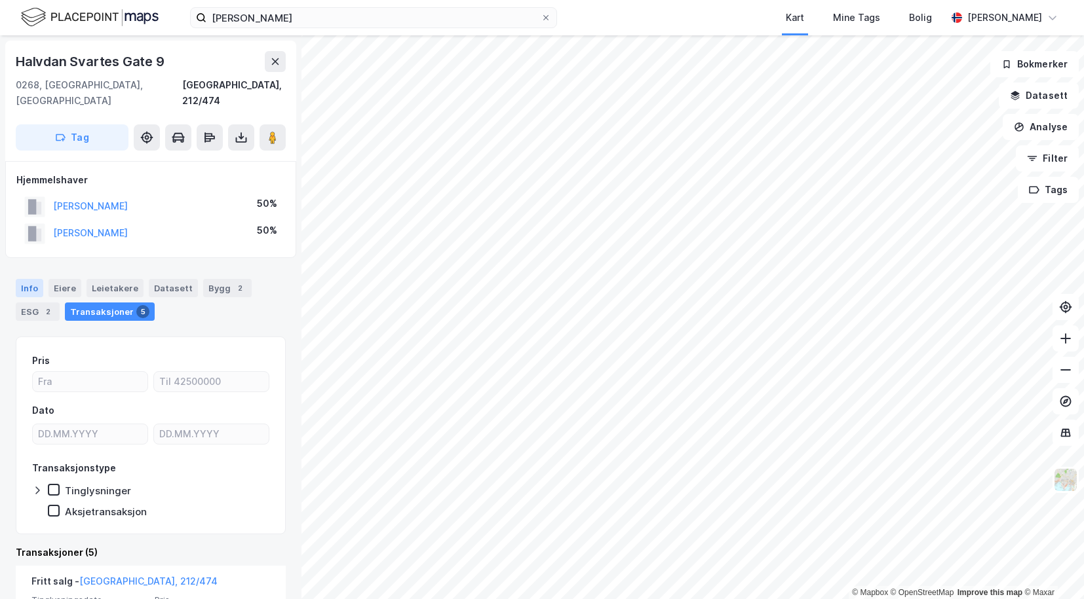
click at [26, 279] on div "Info" at bounding box center [30, 288] width 28 height 18
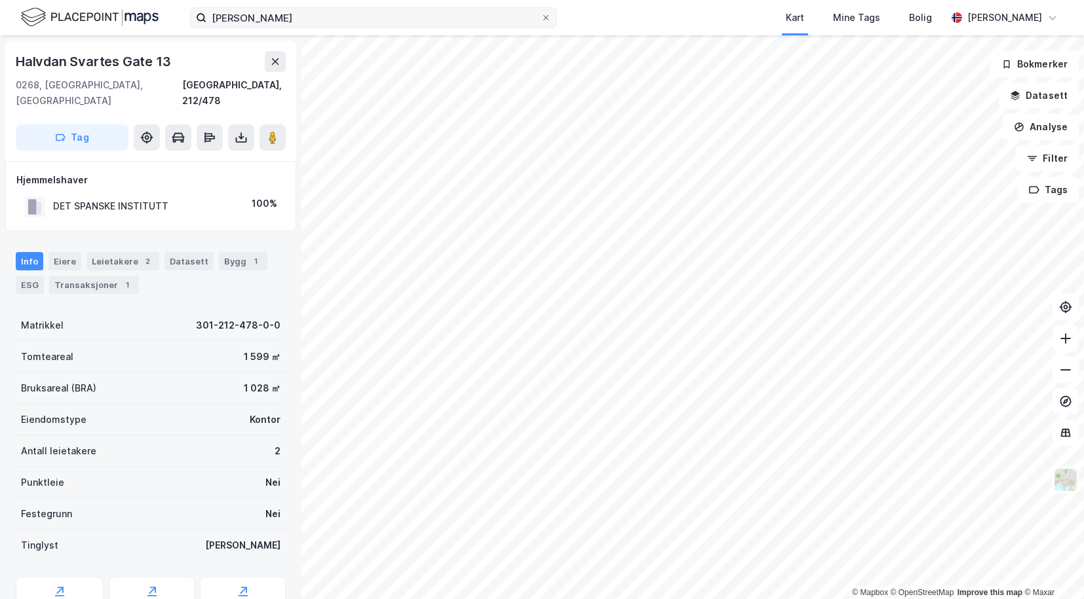
scroll to position [1, 0]
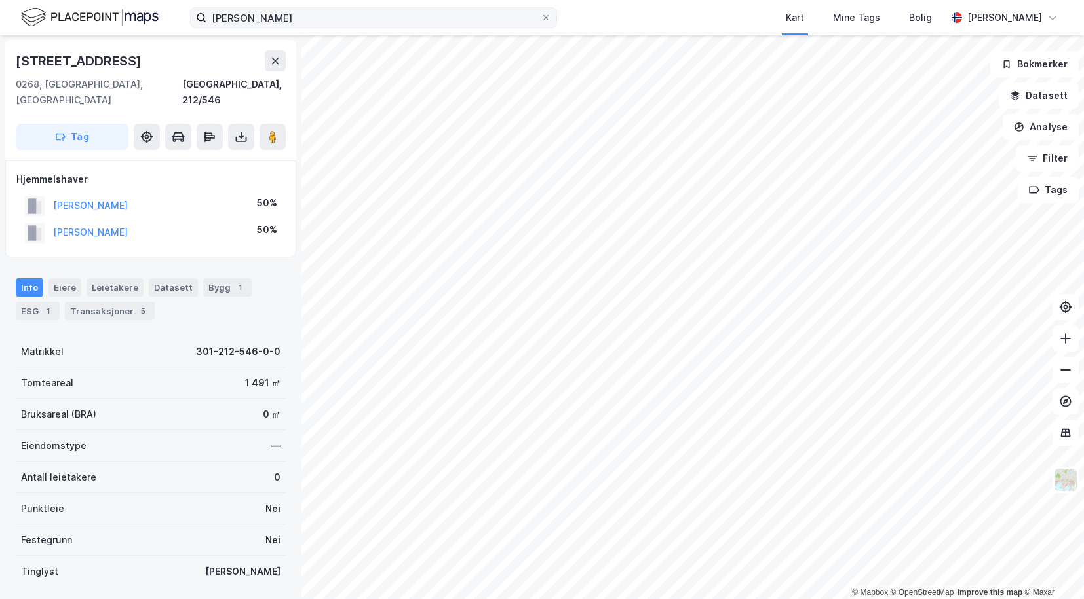
scroll to position [1, 0]
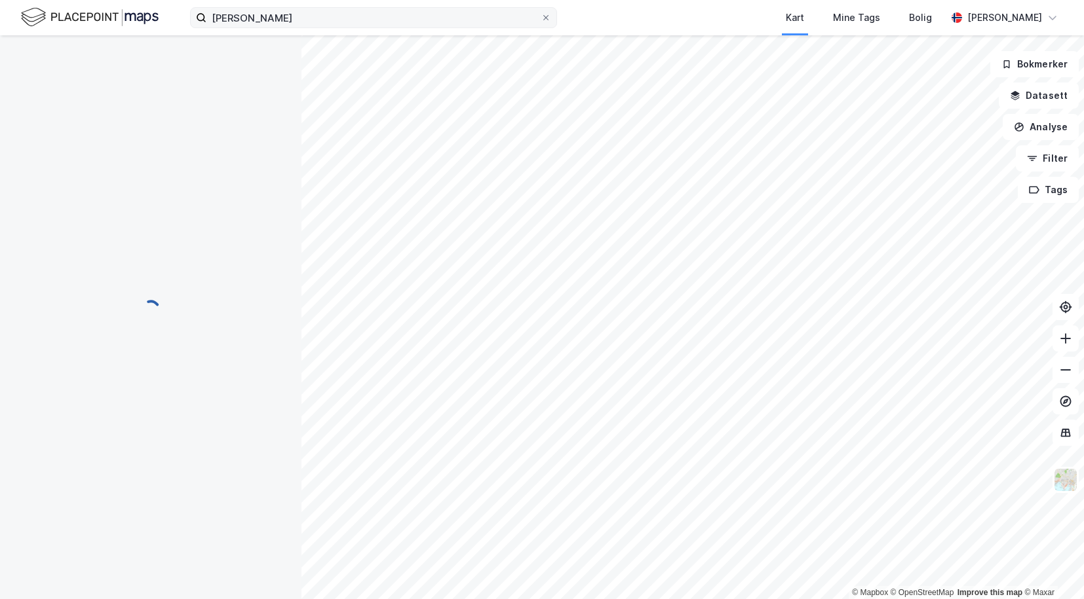
scroll to position [1, 0]
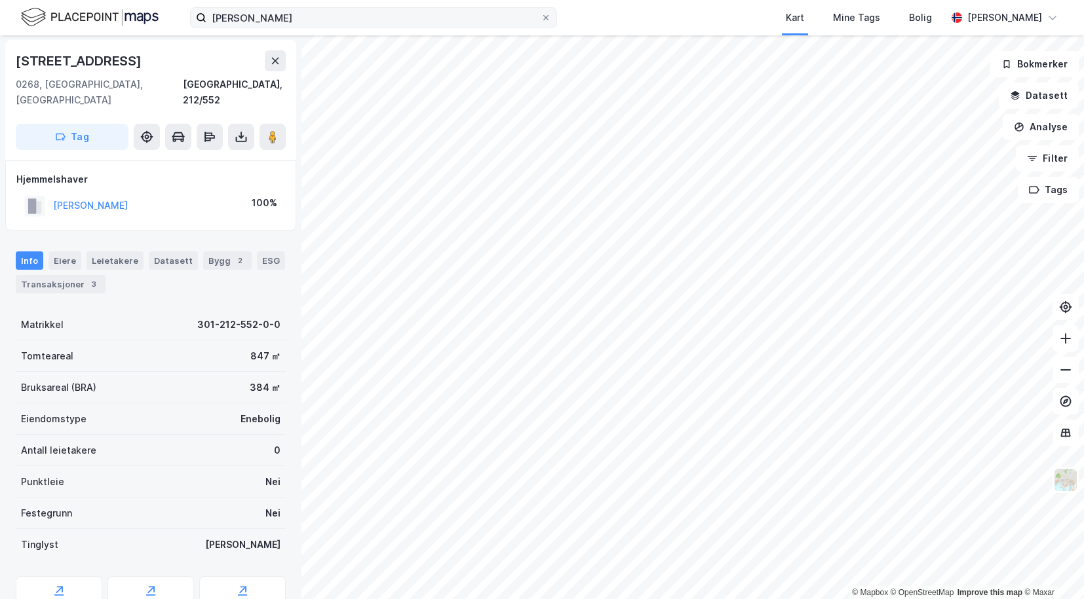
scroll to position [1, 0]
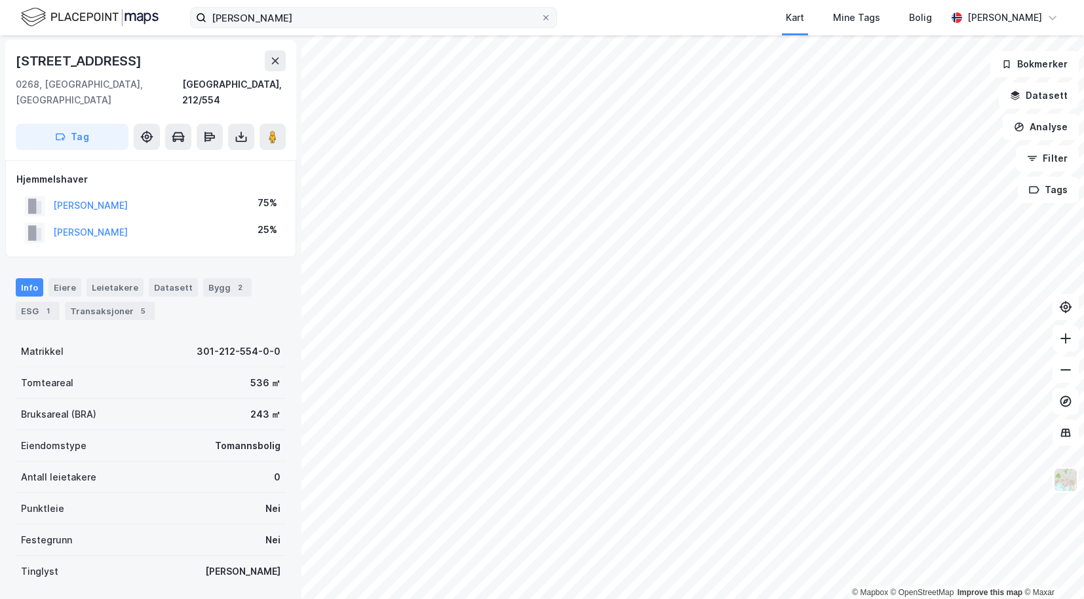
scroll to position [1, 0]
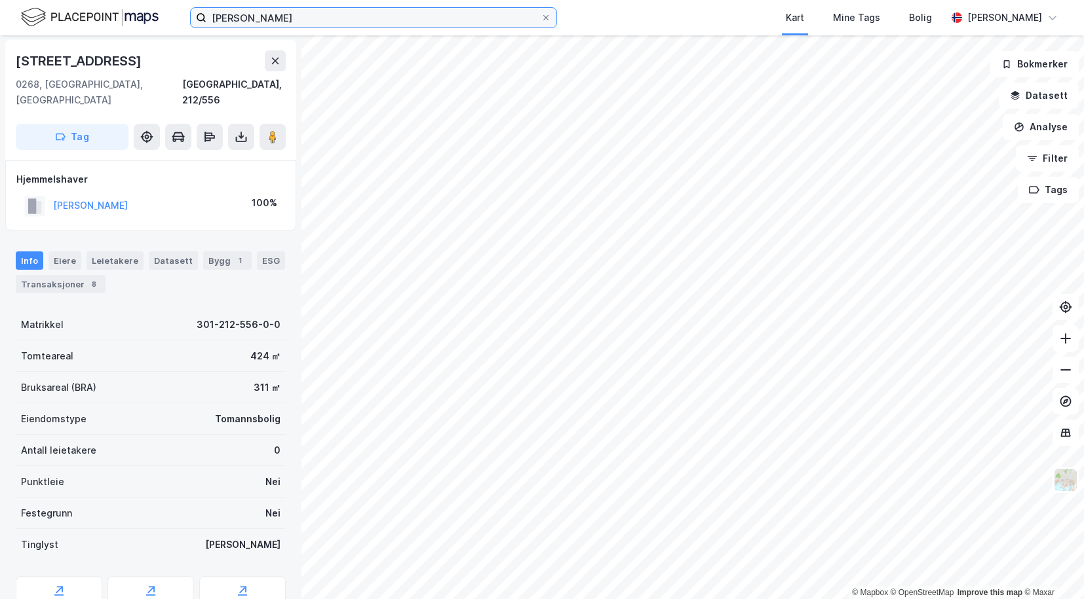
click at [352, 14] on input "thomas sassan farhang" at bounding box center [373, 18] width 334 height 20
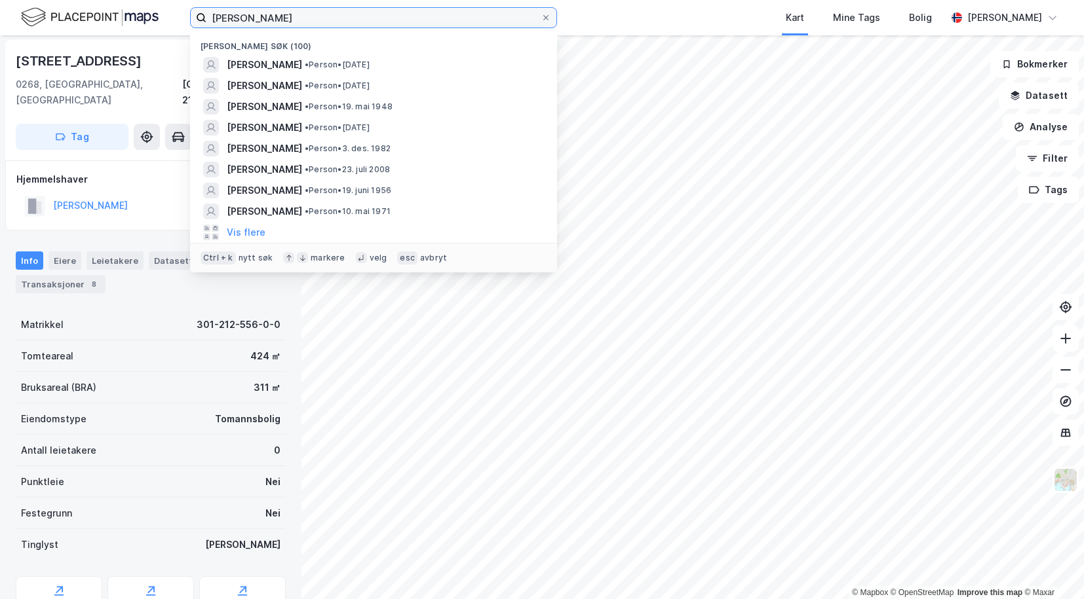
click at [333, 19] on input "thomas sassan farhang" at bounding box center [373, 18] width 334 height 20
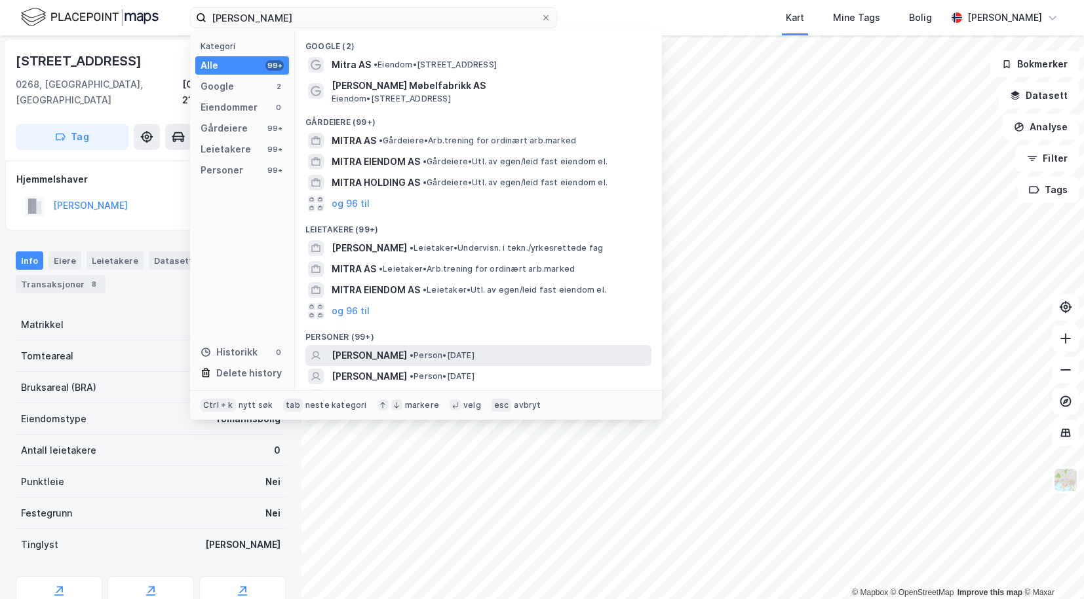
click at [383, 351] on span "MITRA HAGEN NEGÅRD" at bounding box center [368, 356] width 75 height 16
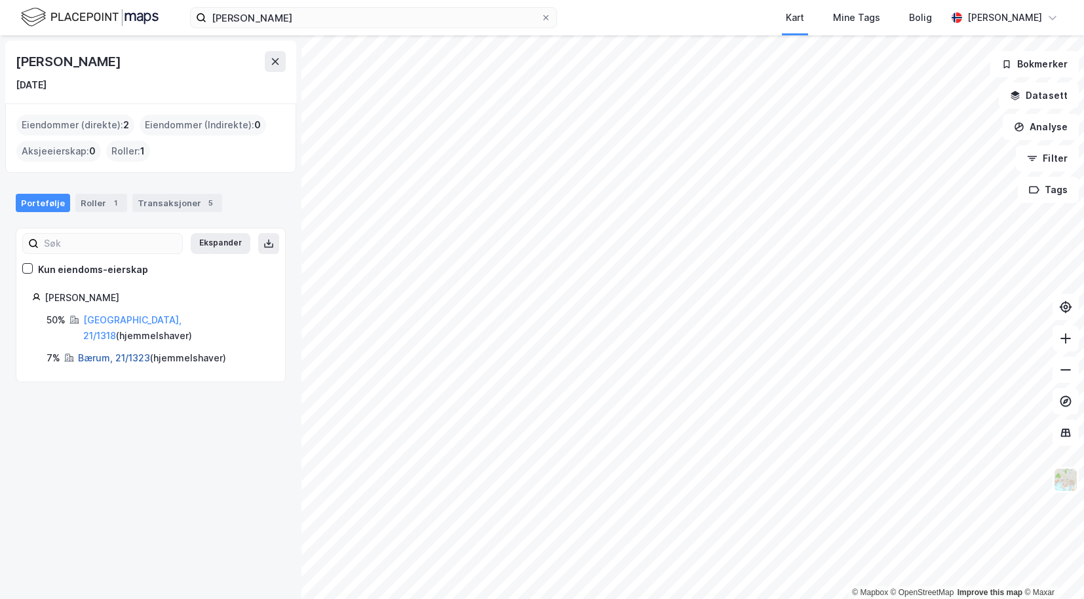
click at [94, 352] on link "Bærum, 21/1323" at bounding box center [114, 357] width 72 height 11
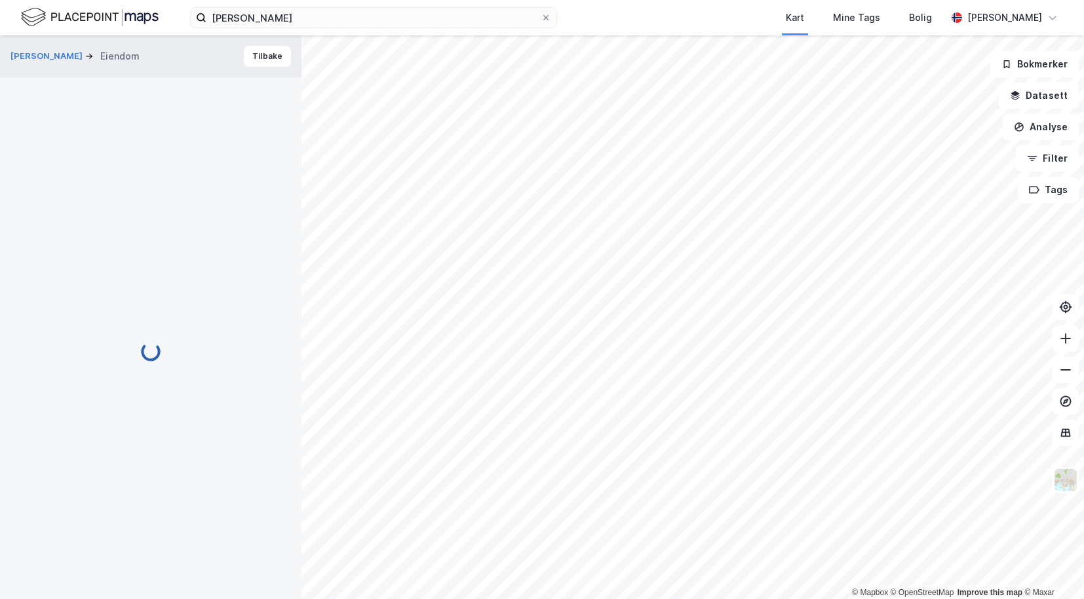
scroll to position [1, 0]
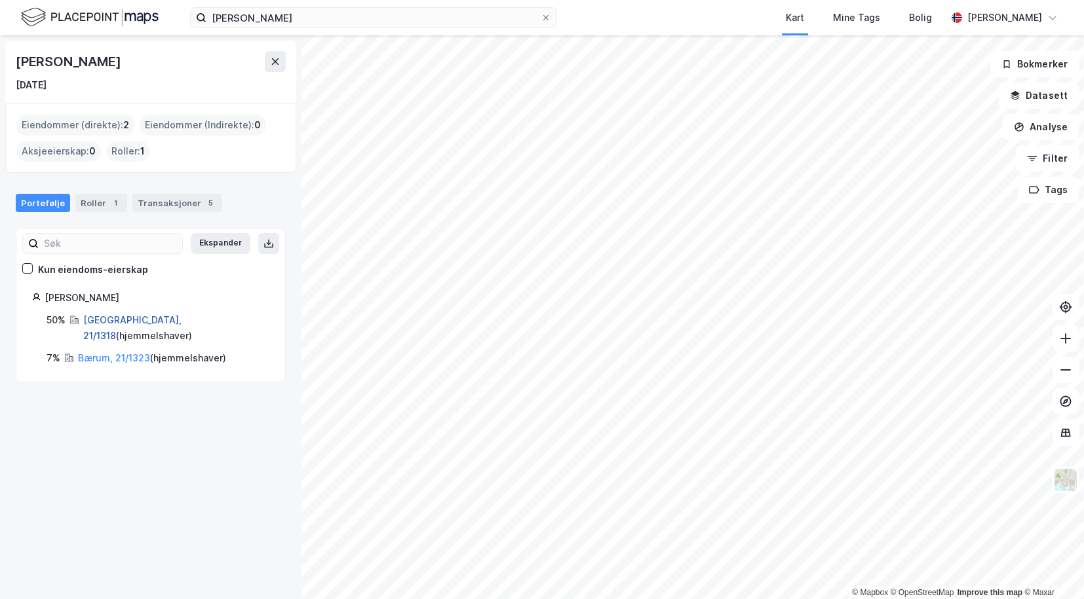
click at [104, 318] on link "Bærum, 21/1318" at bounding box center [132, 327] width 98 height 27
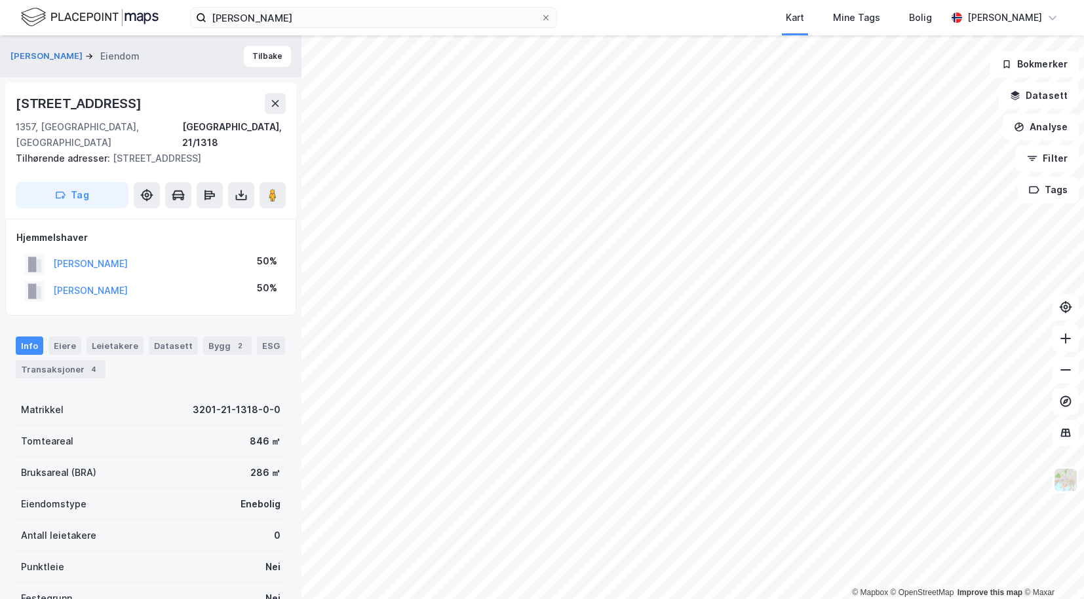
scroll to position [1, 0]
click at [66, 360] on div "Transaksjoner 4" at bounding box center [61, 369] width 90 height 18
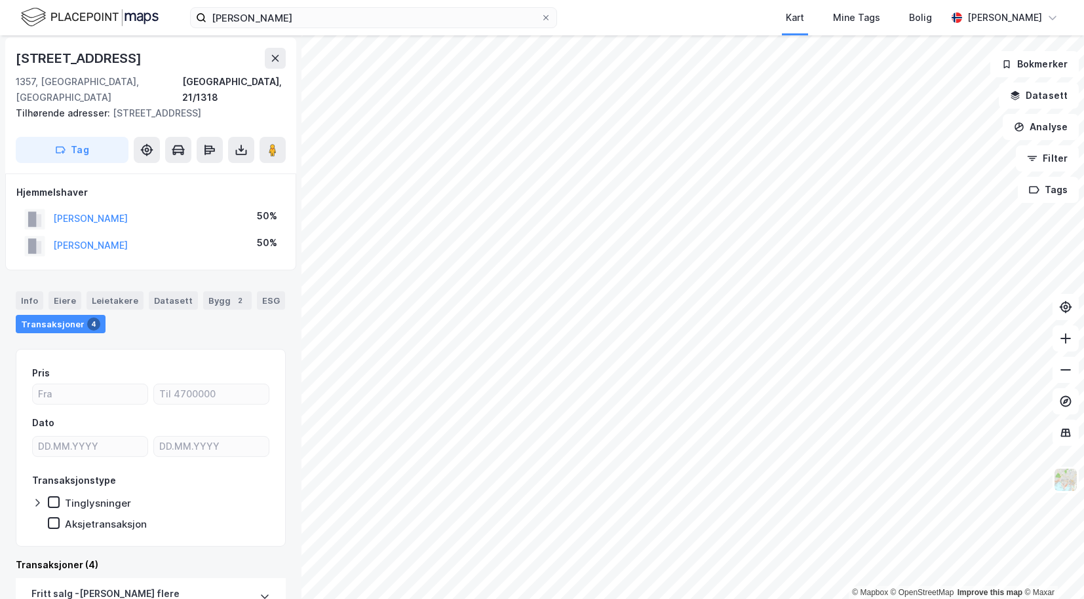
scroll to position [90, 0]
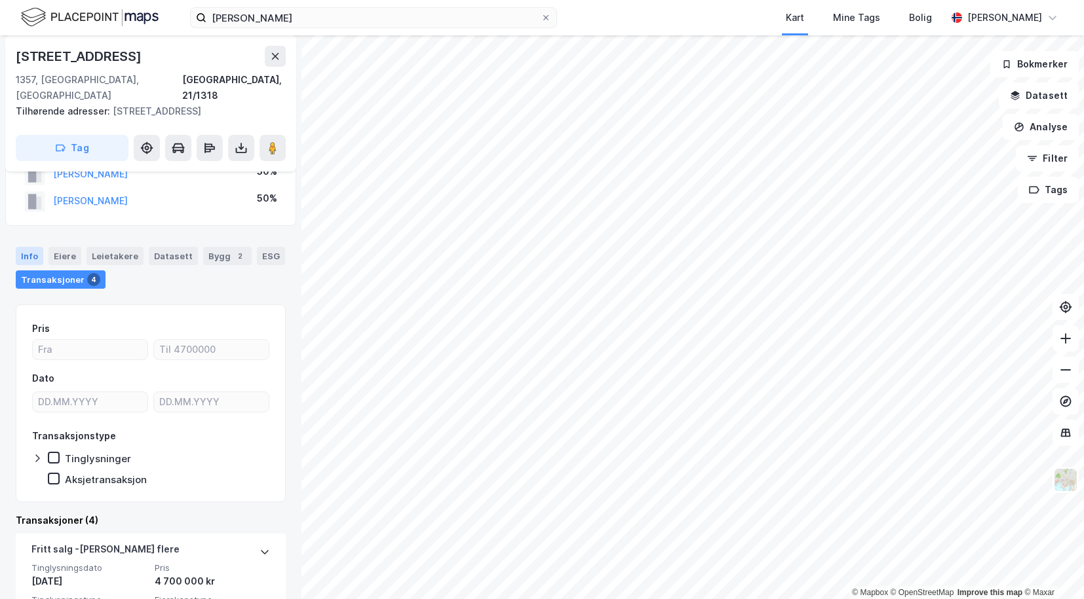
click at [27, 247] on div "Info" at bounding box center [30, 256] width 28 height 18
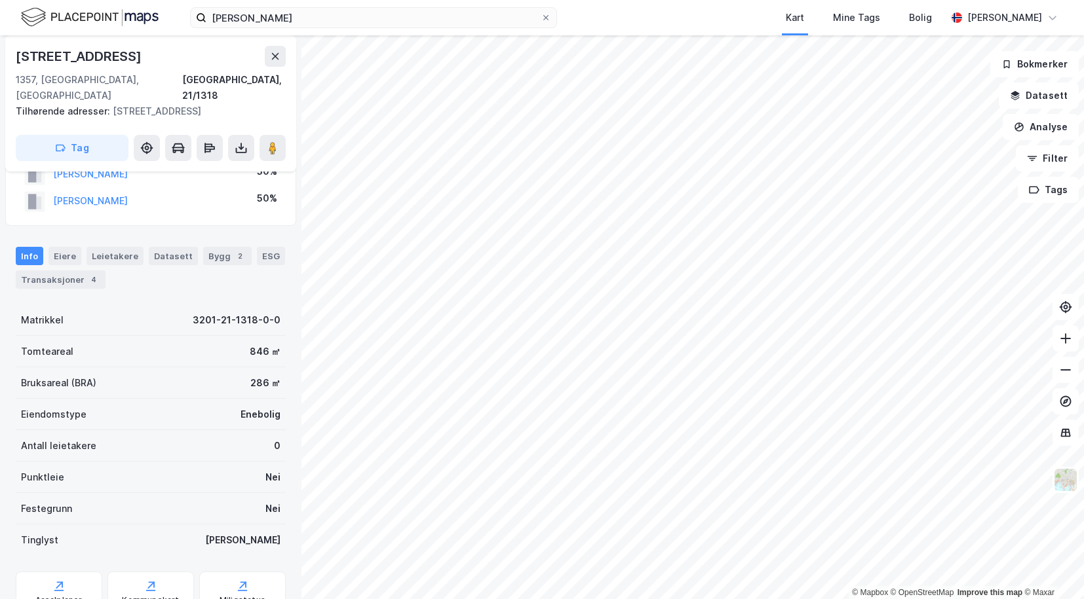
click at [646, 18] on div "mitra negård Kart Mine Tags Bolig Pål Sandal © Mapbox © OpenStreetMap Improve t…" at bounding box center [542, 299] width 1084 height 599
click at [363, 20] on input "mitra negård" at bounding box center [373, 18] width 334 height 20
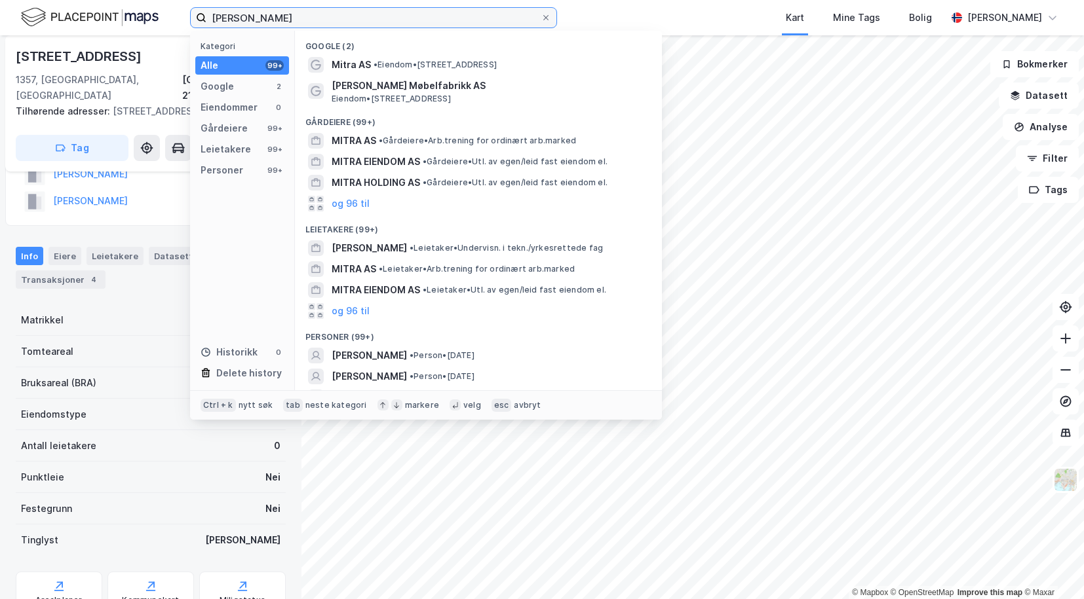
click at [363, 20] on input "mitra negård" at bounding box center [373, 18] width 334 height 20
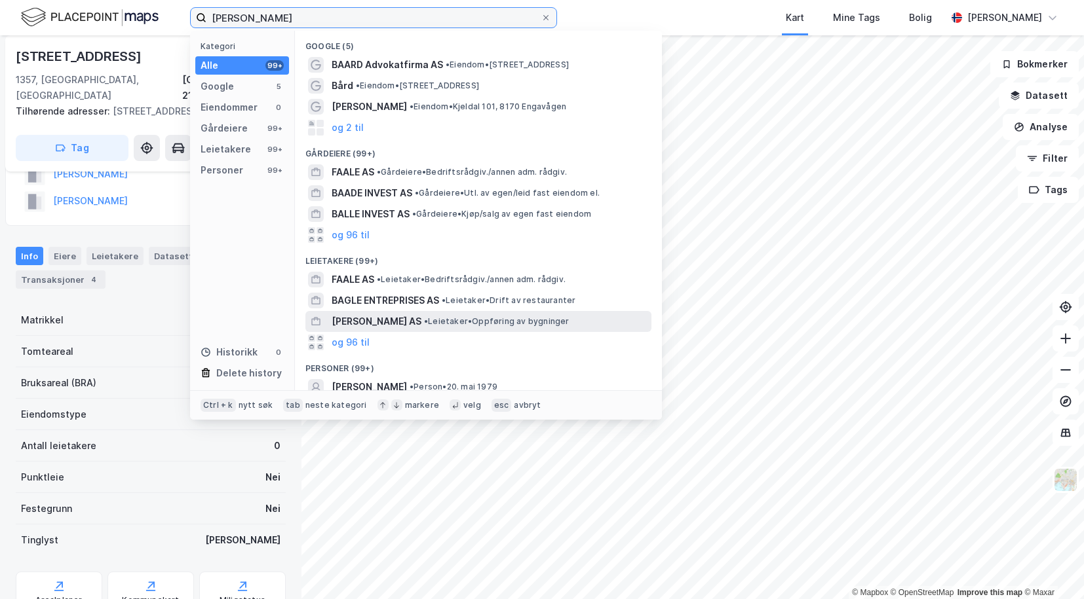
scroll to position [70, 0]
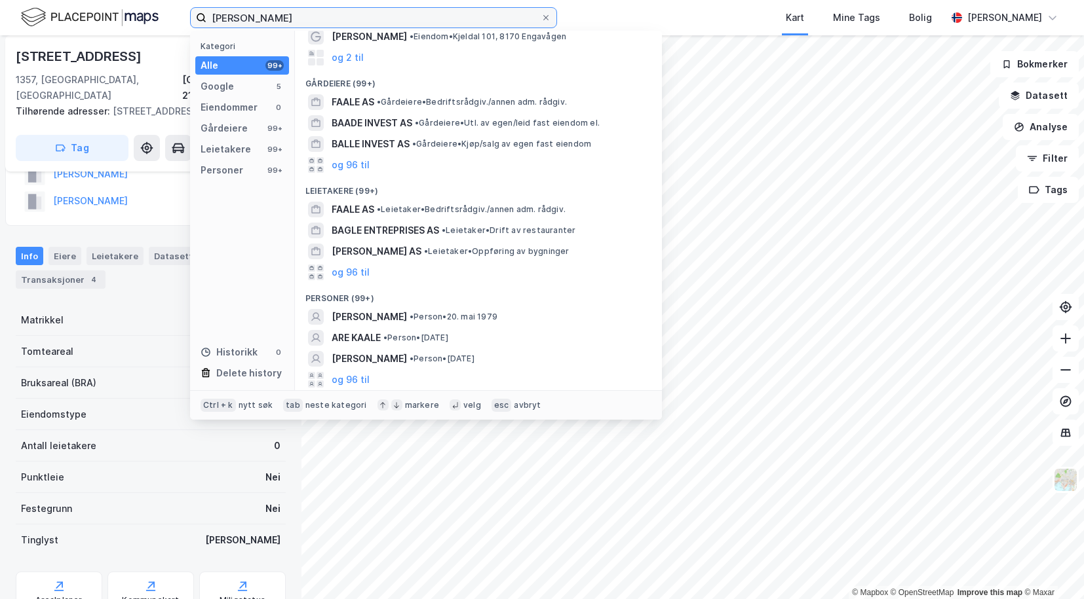
click at [223, 18] on input "bård baale" at bounding box center [373, 18] width 334 height 20
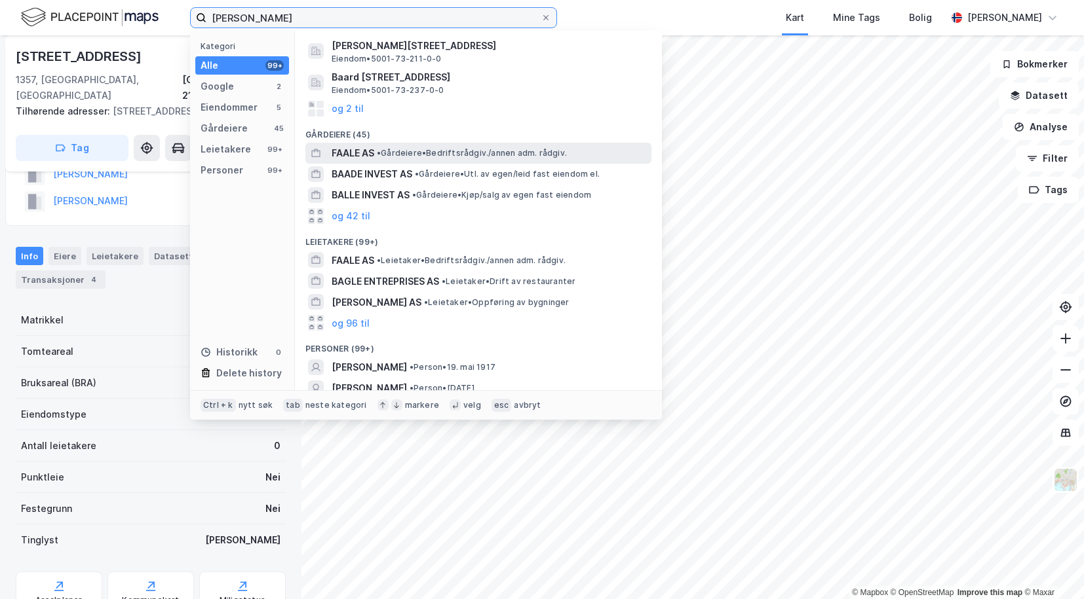
scroll to position [166, 0]
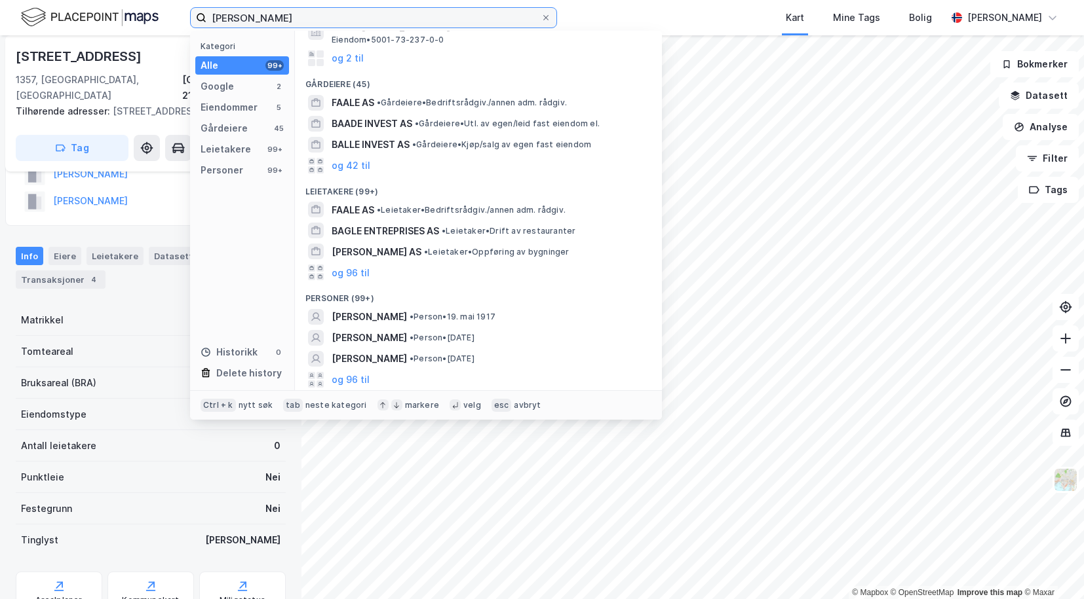
click at [277, 16] on input "baard baale" at bounding box center [373, 18] width 334 height 20
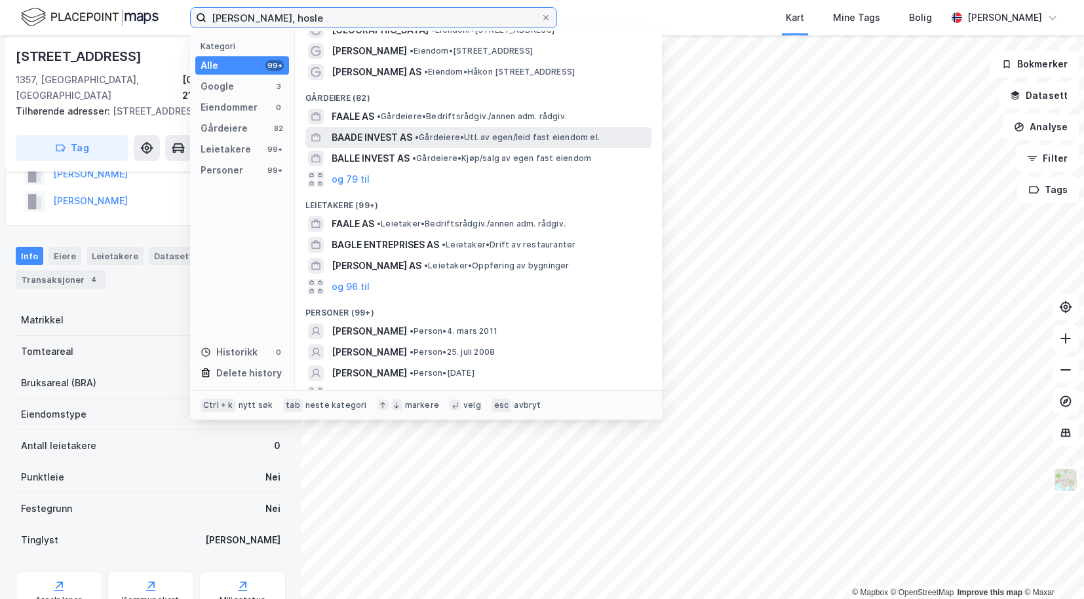
scroll to position [49, 0]
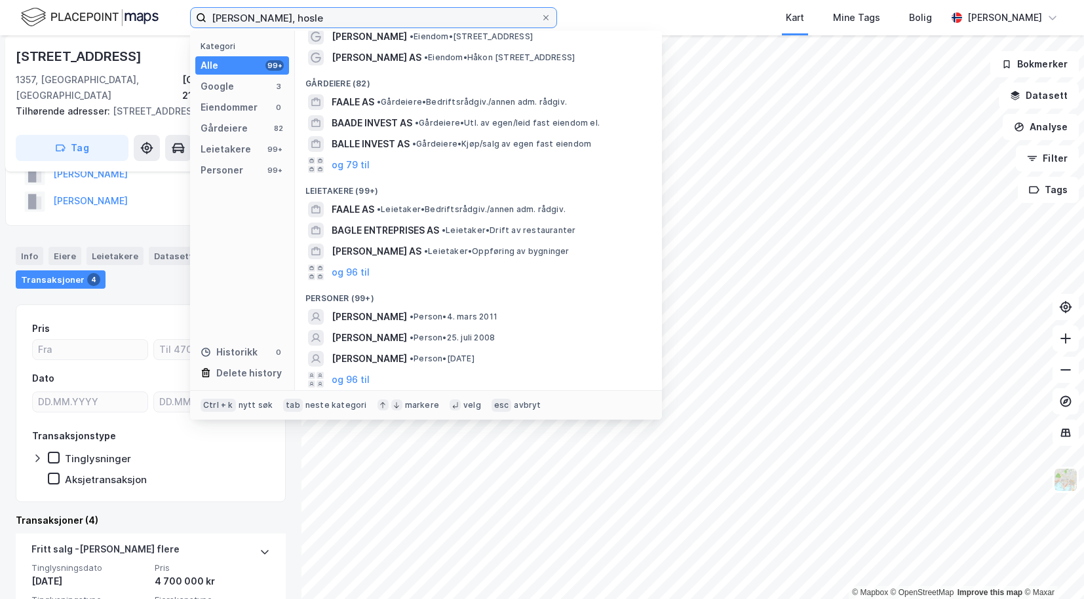
scroll to position [90, 0]
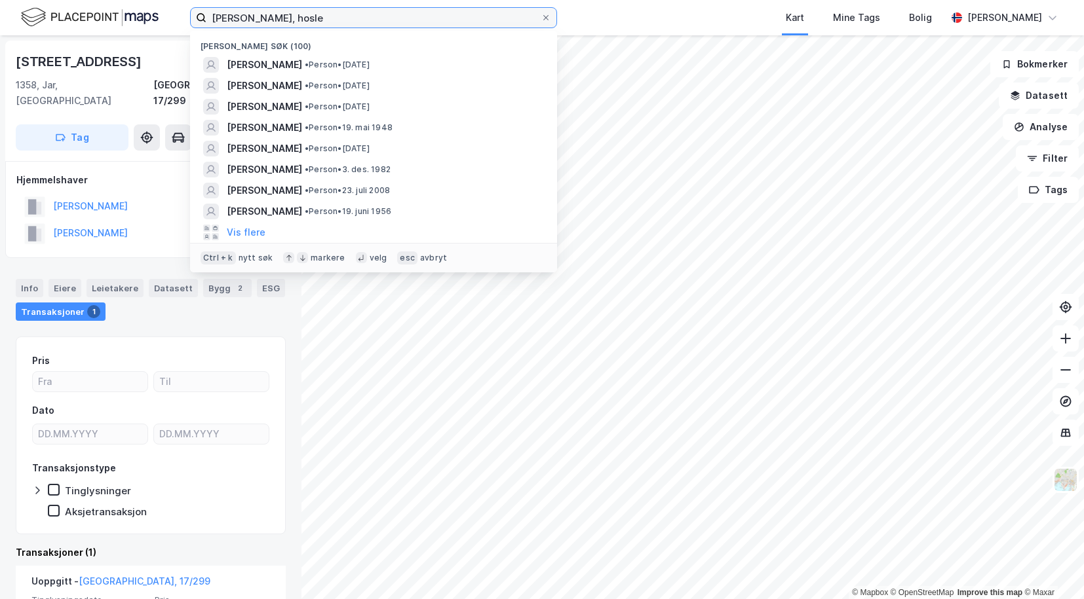
click at [298, 22] on input "baard baale, hosle" at bounding box center [373, 18] width 334 height 20
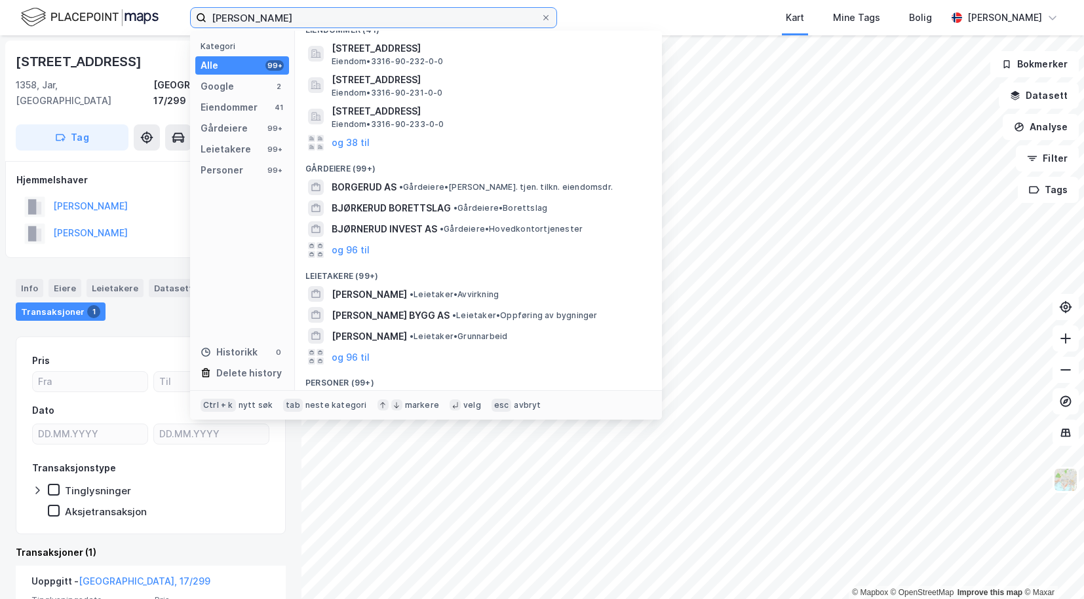
scroll to position [131, 0]
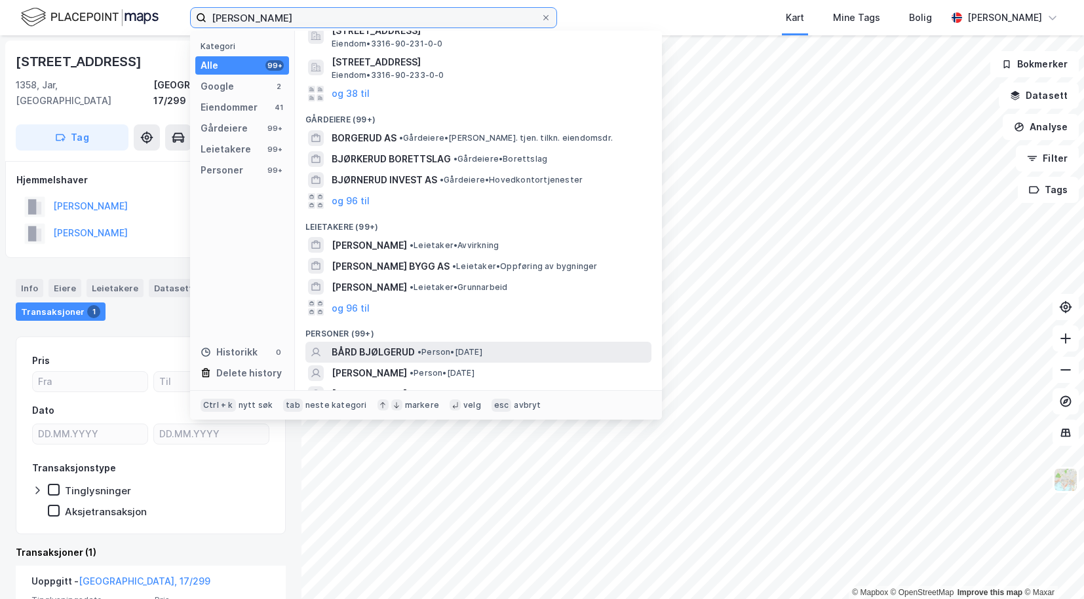
type input "bård bjølgerud"
click at [376, 349] on span "BÅRD BJØLGERUD" at bounding box center [372, 353] width 83 height 16
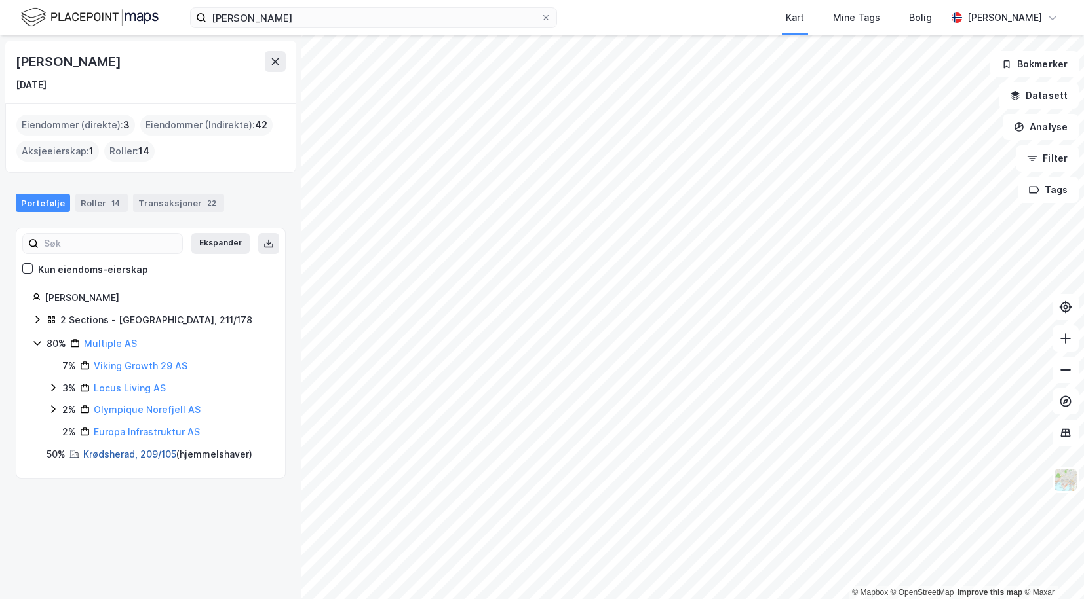
click at [117, 458] on link "Krødsherad, 209/105" at bounding box center [129, 454] width 93 height 11
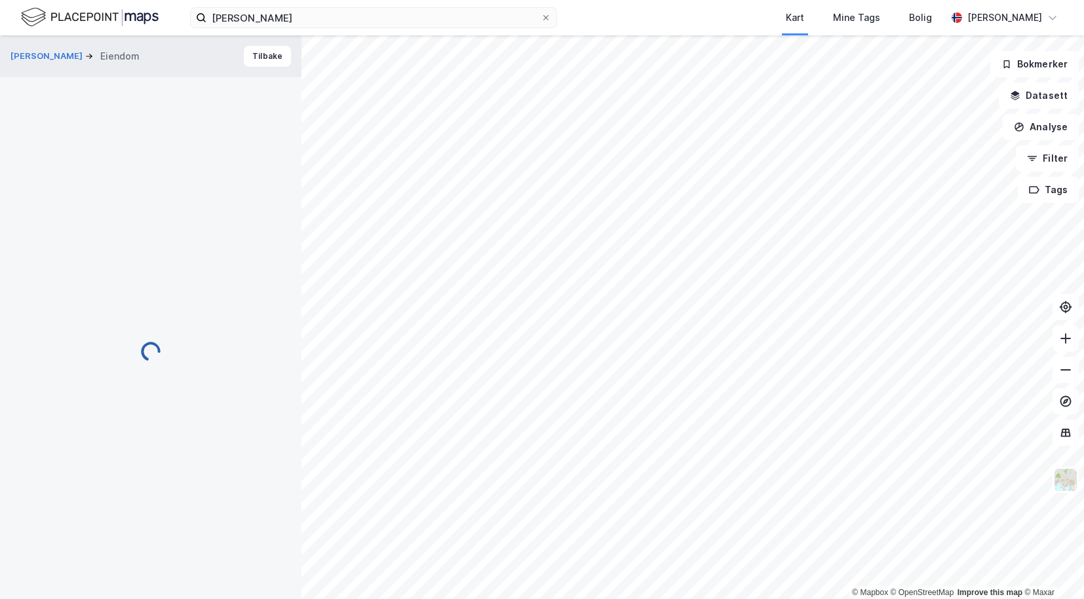
scroll to position [90, 0]
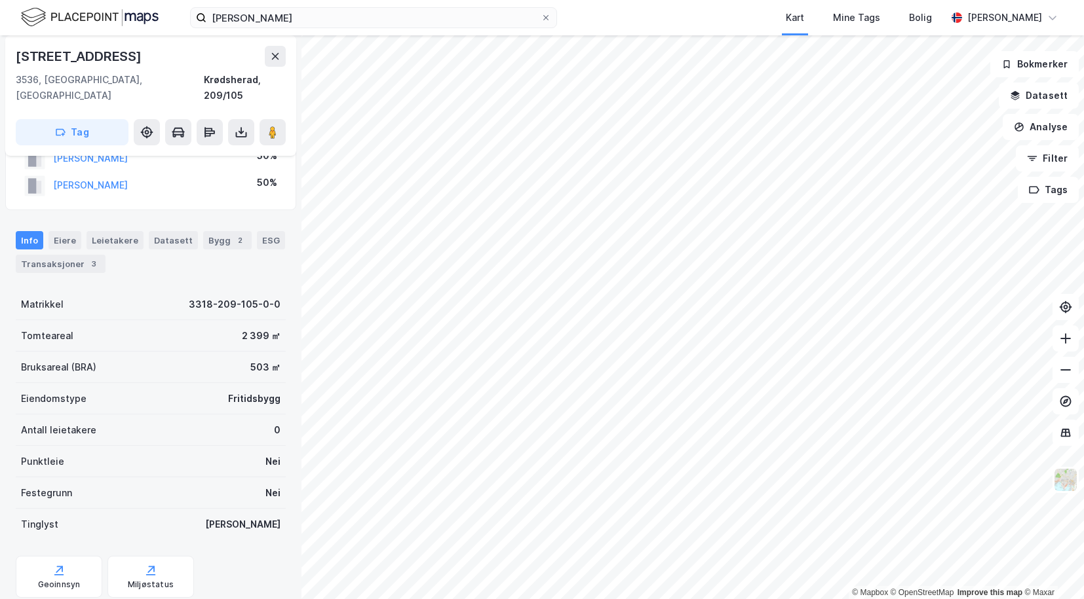
scroll to position [90, 0]
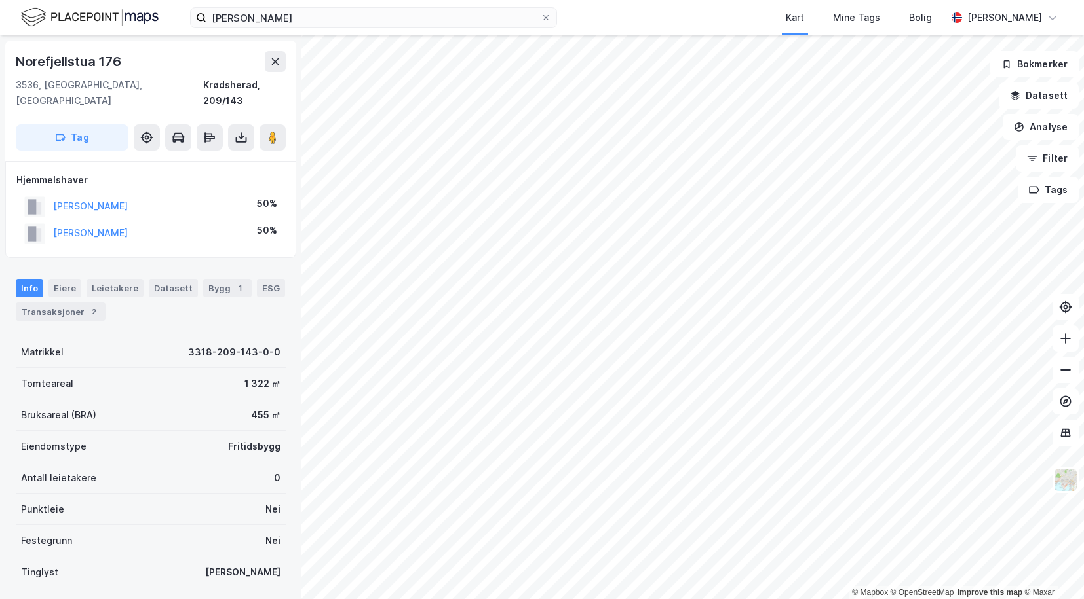
scroll to position [1, 0]
